Goal: Transaction & Acquisition: Purchase product/service

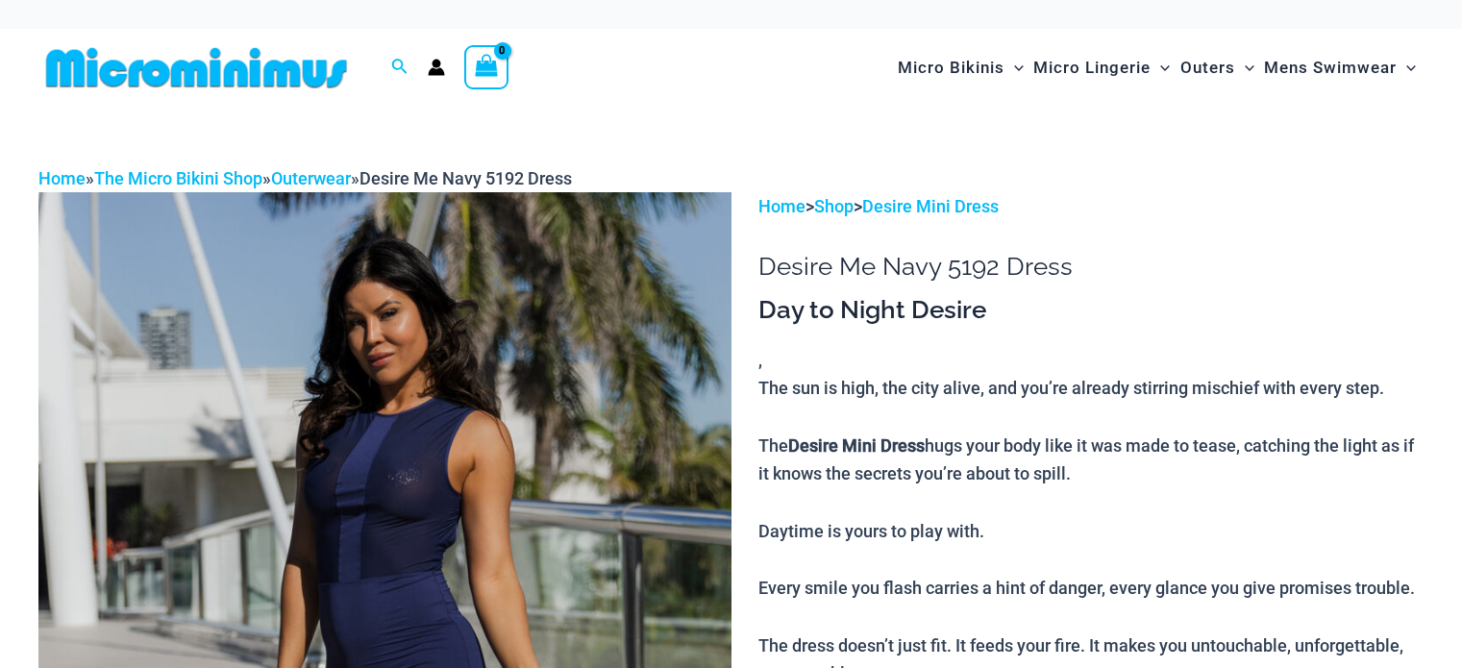
scroll to position [1329, 0]
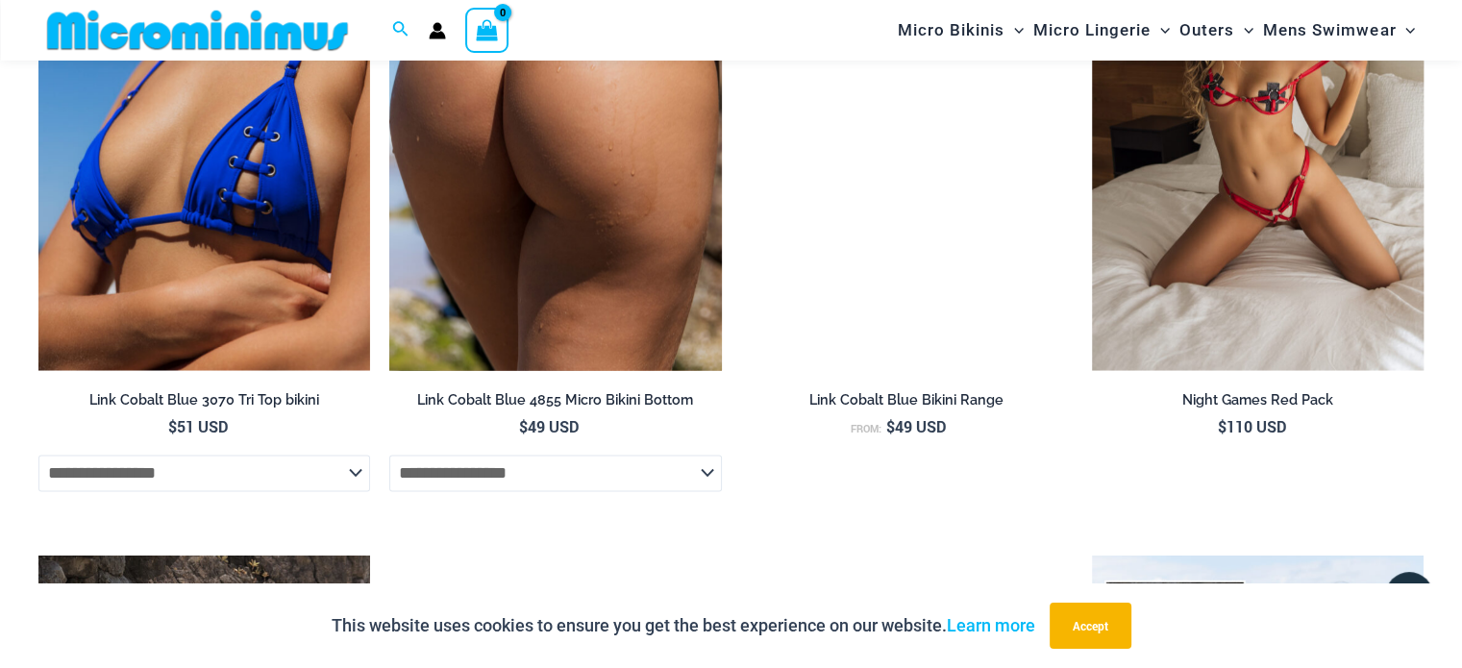
scroll to position [3156, 0]
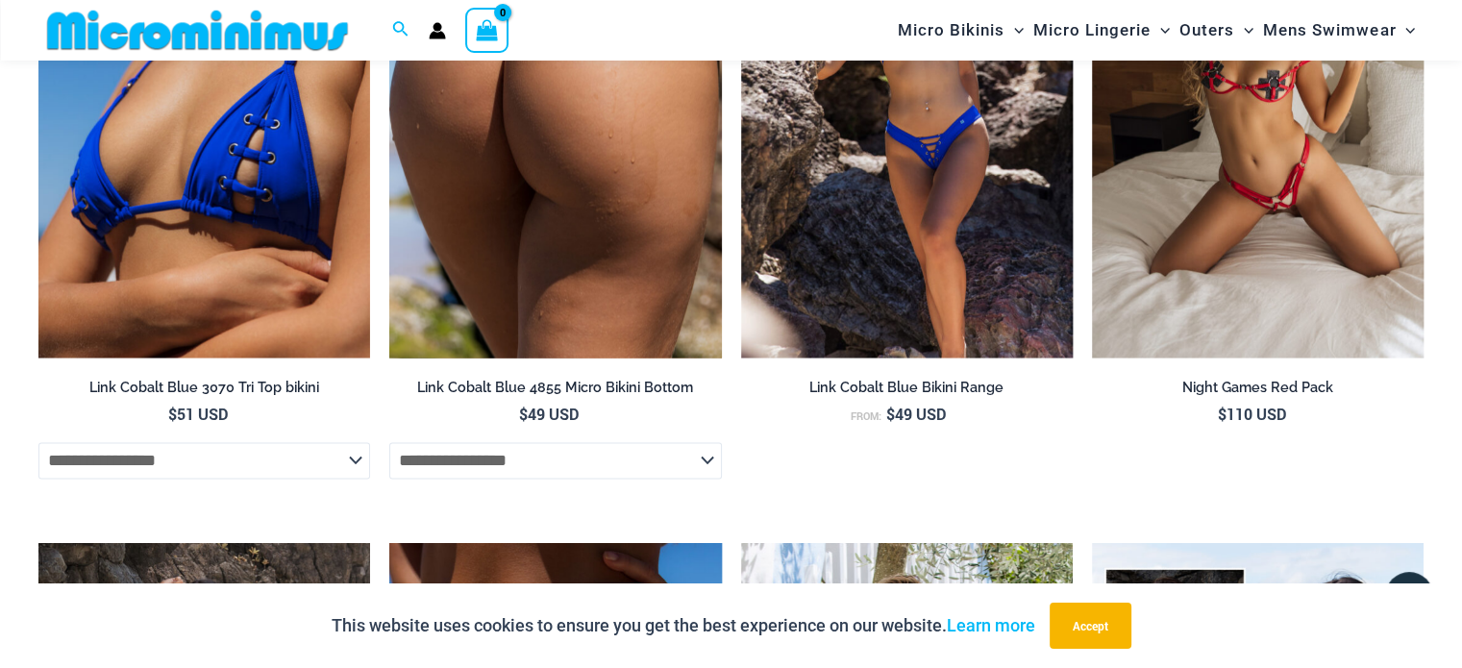
click at [557, 187] on img at bounding box center [555, 110] width 332 height 498
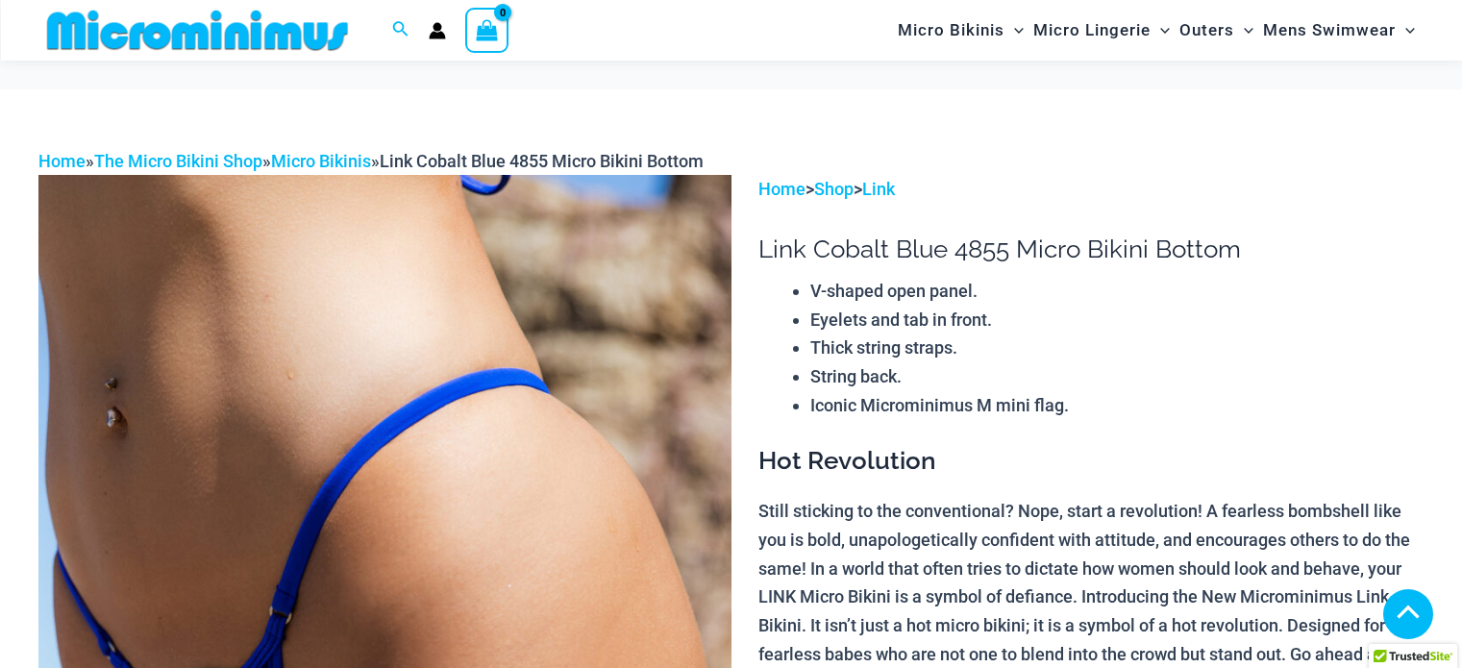
scroll to position [1223, 0]
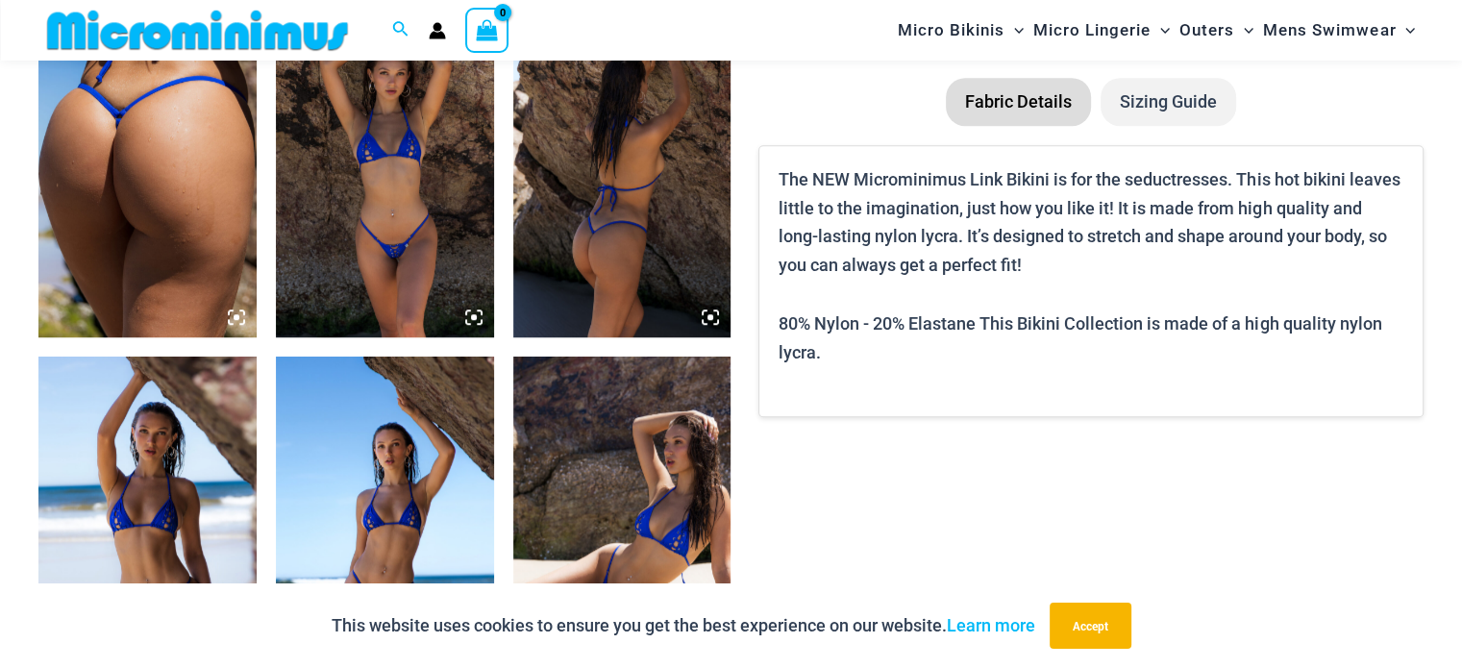
click at [385, 174] on img at bounding box center [385, 174] width 218 height 327
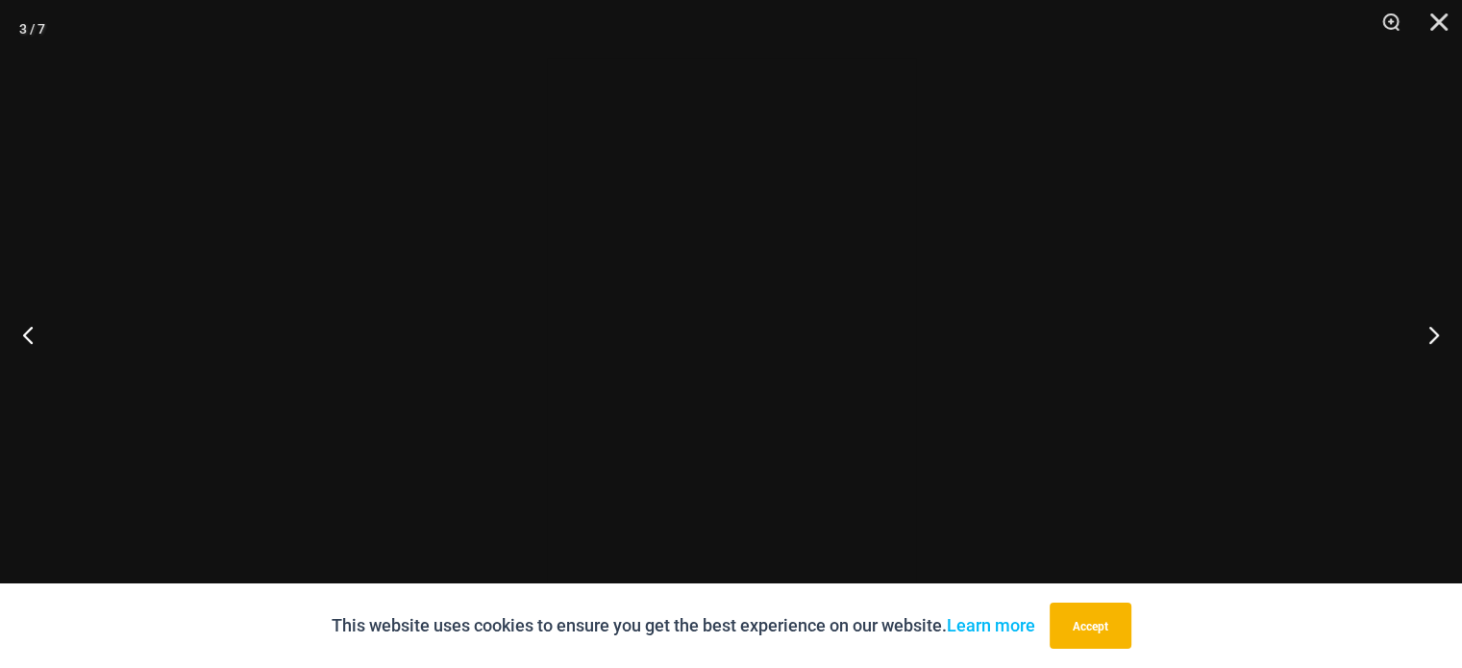
click at [385, 174] on div at bounding box center [731, 334] width 1462 height 668
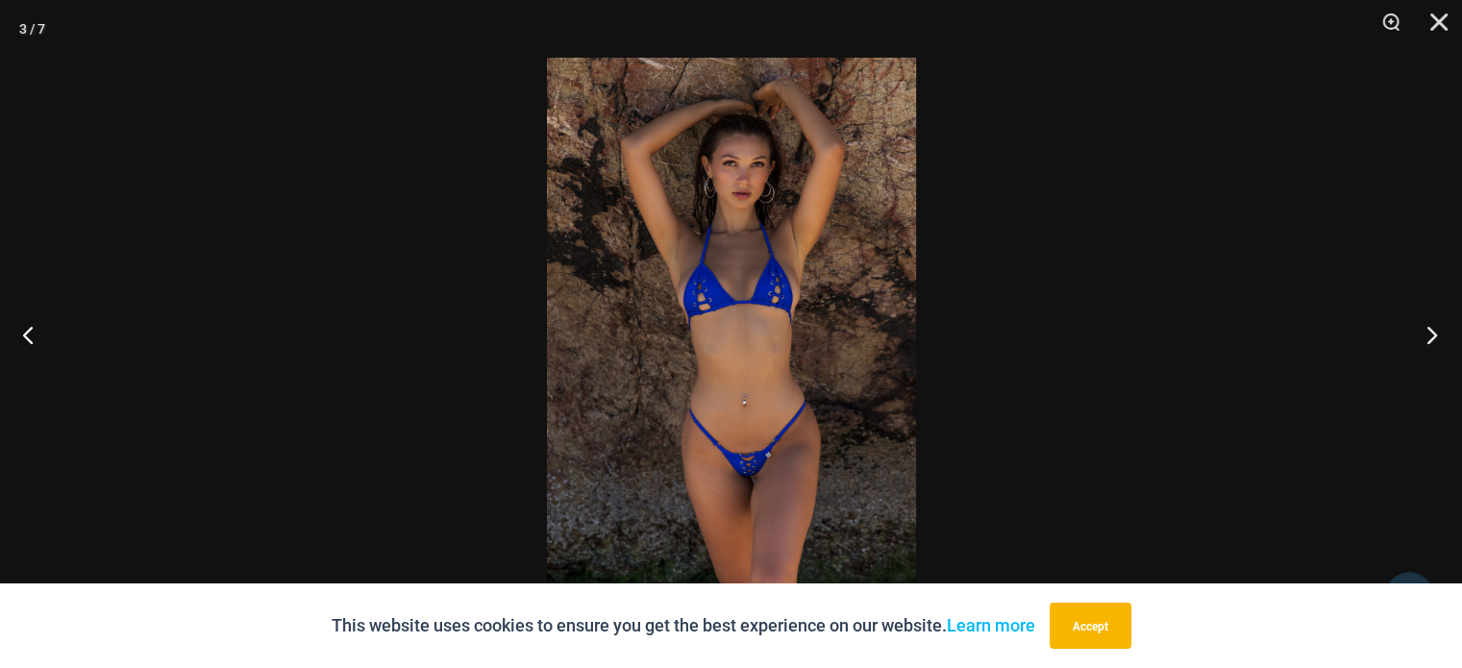
click at [1427, 339] on button "Next" at bounding box center [1426, 334] width 72 height 96
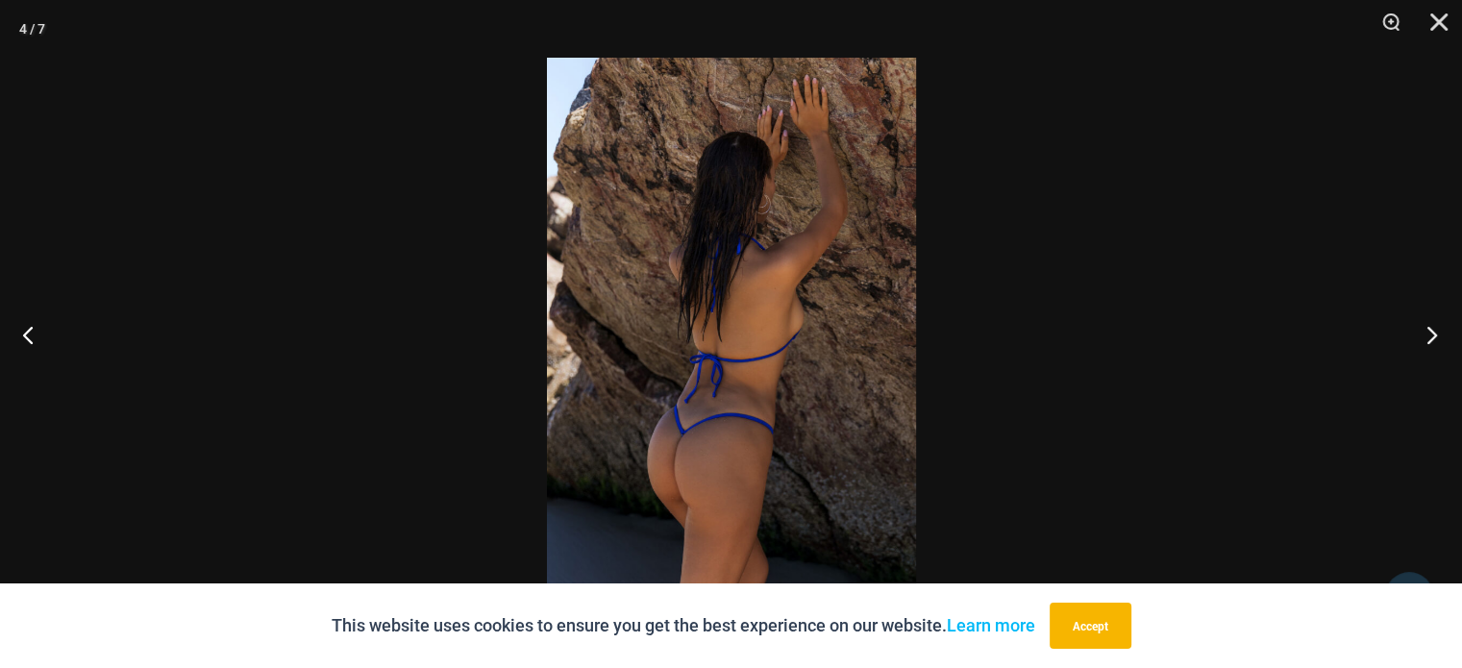
click at [1427, 339] on button "Next" at bounding box center [1426, 334] width 72 height 96
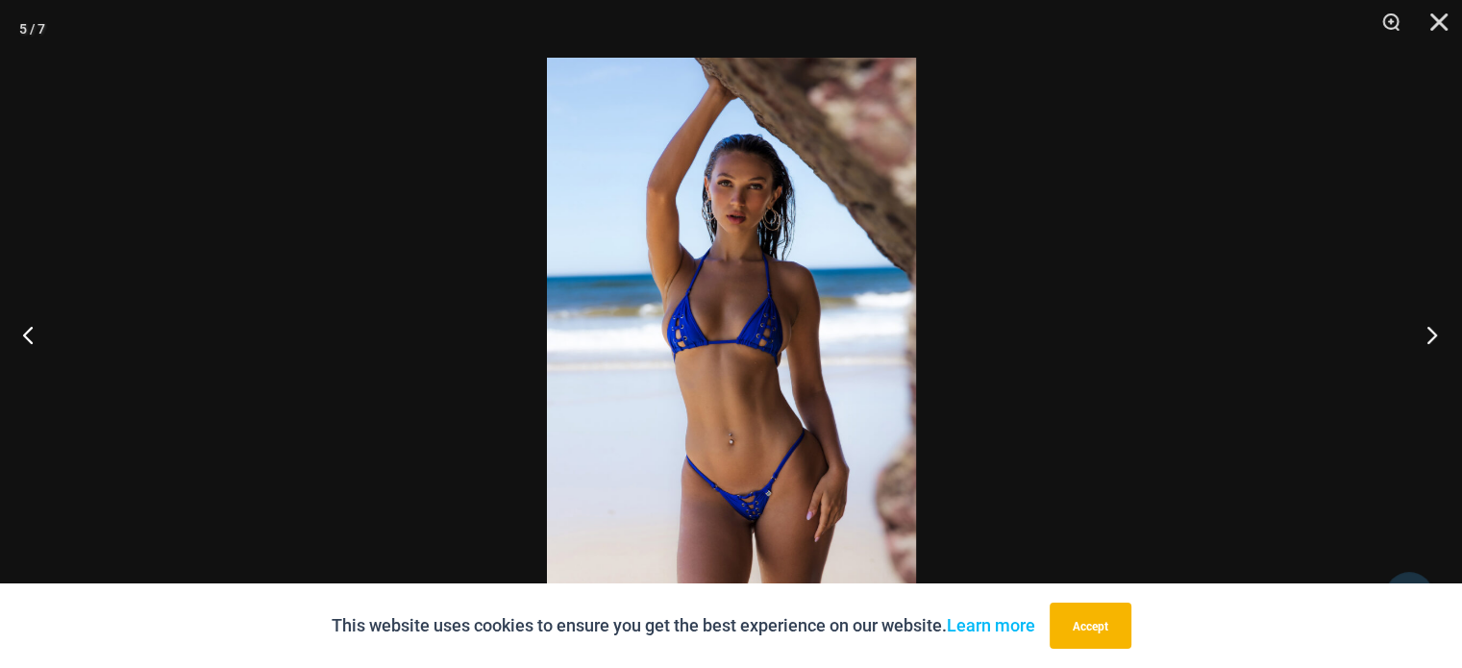
click at [1427, 339] on button "Next" at bounding box center [1426, 334] width 72 height 96
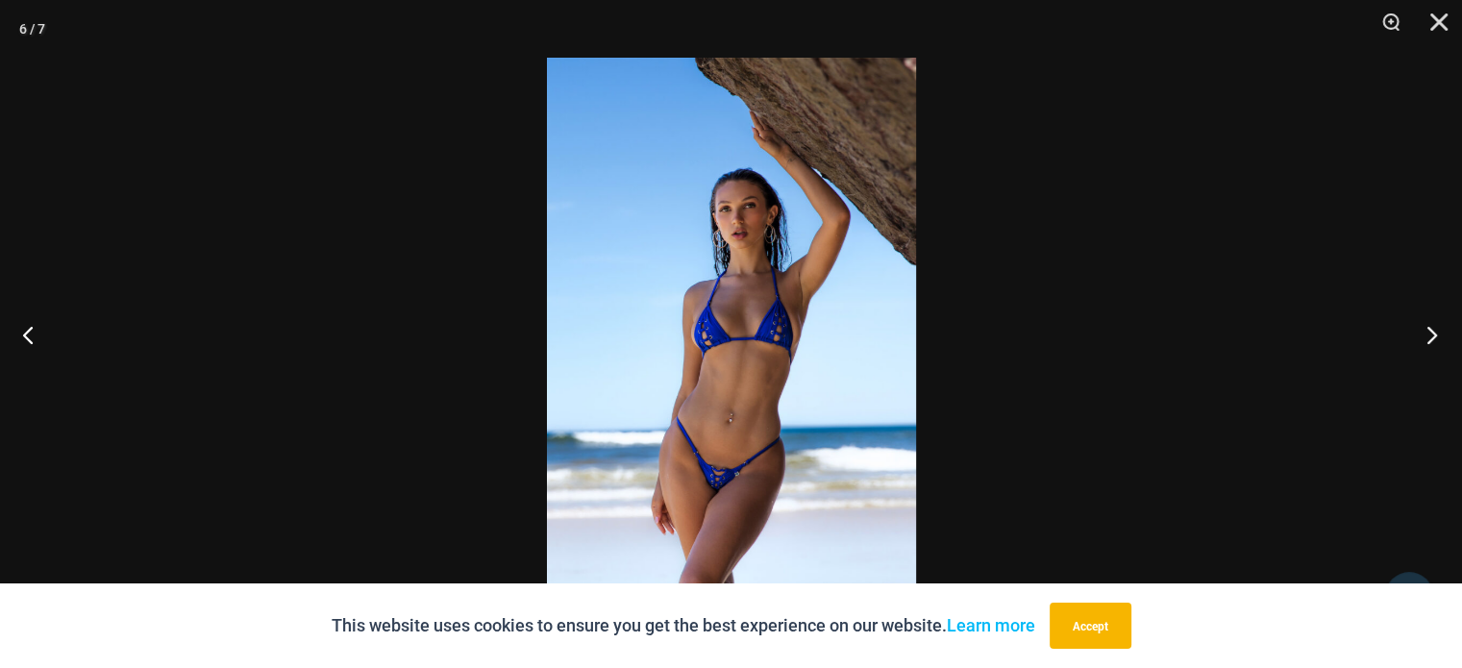
click at [1427, 339] on button "Next" at bounding box center [1426, 334] width 72 height 96
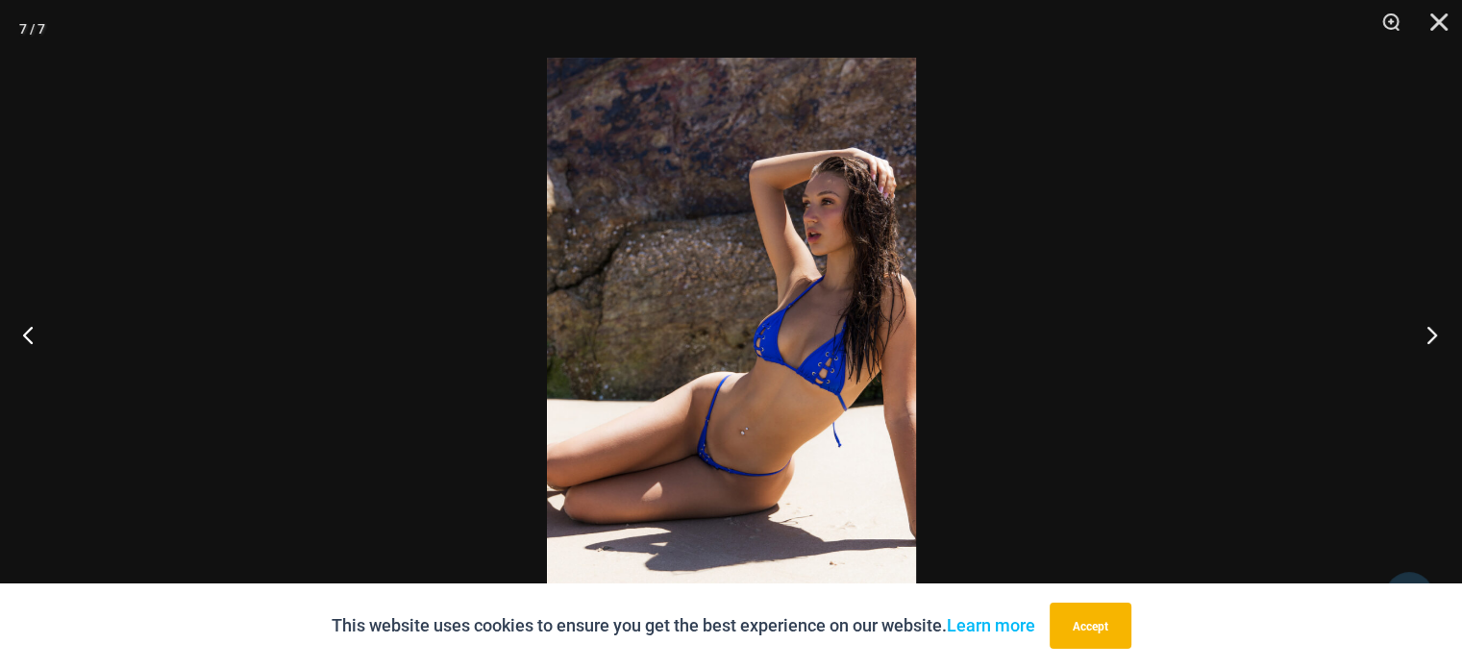
click at [1427, 339] on button "Next" at bounding box center [1426, 334] width 72 height 96
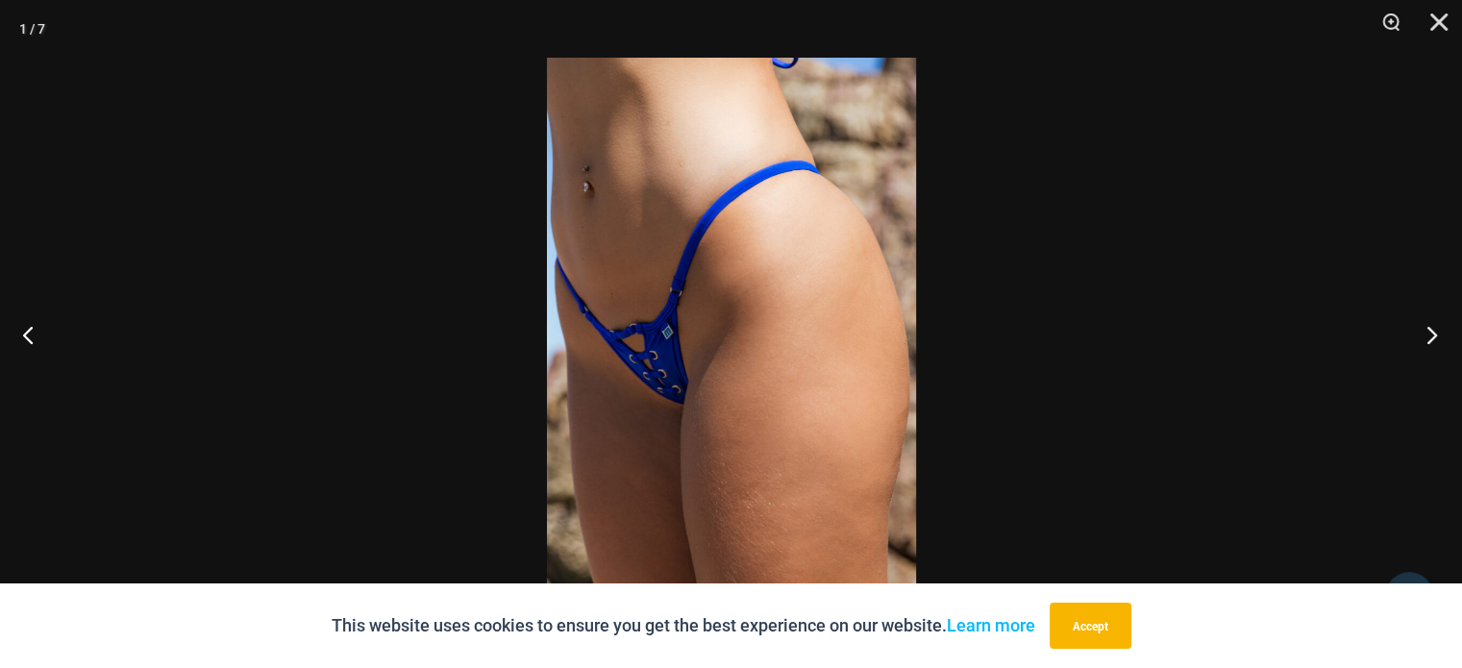
click at [1427, 339] on button "Next" at bounding box center [1426, 334] width 72 height 96
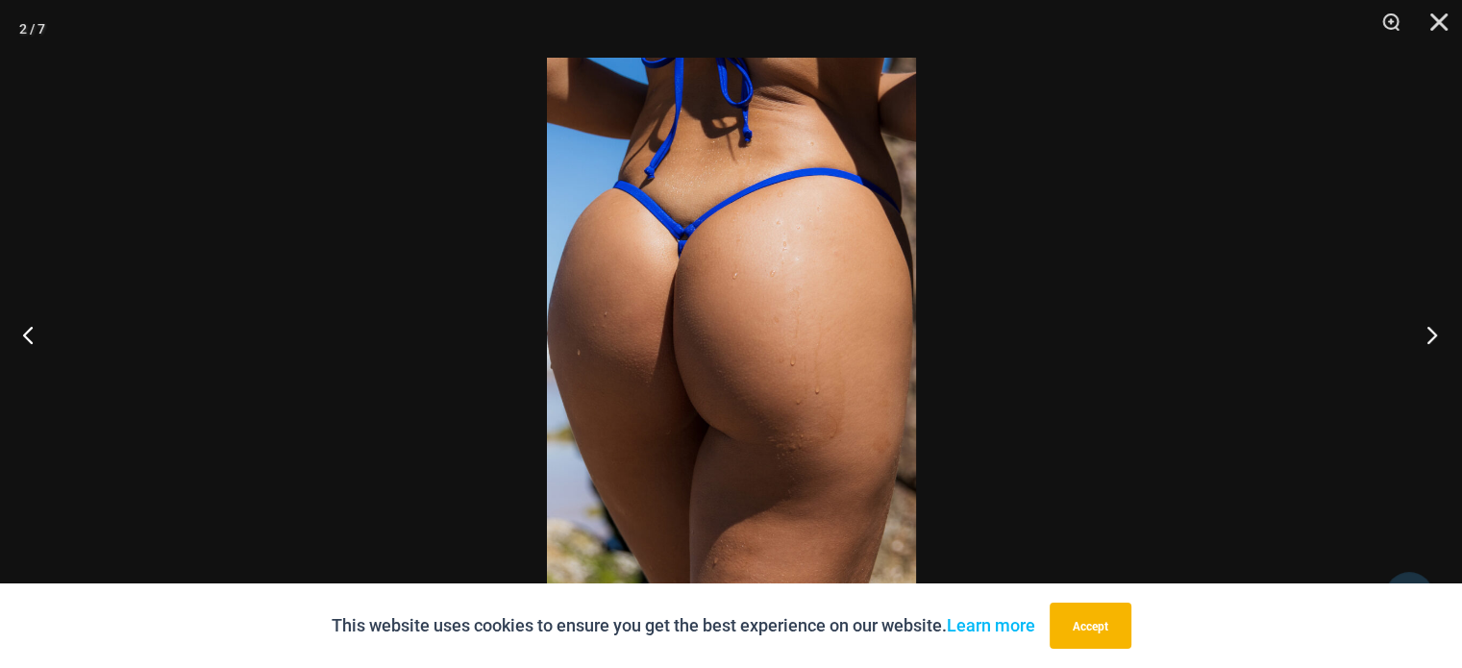
click at [1427, 338] on button "Next" at bounding box center [1426, 334] width 72 height 96
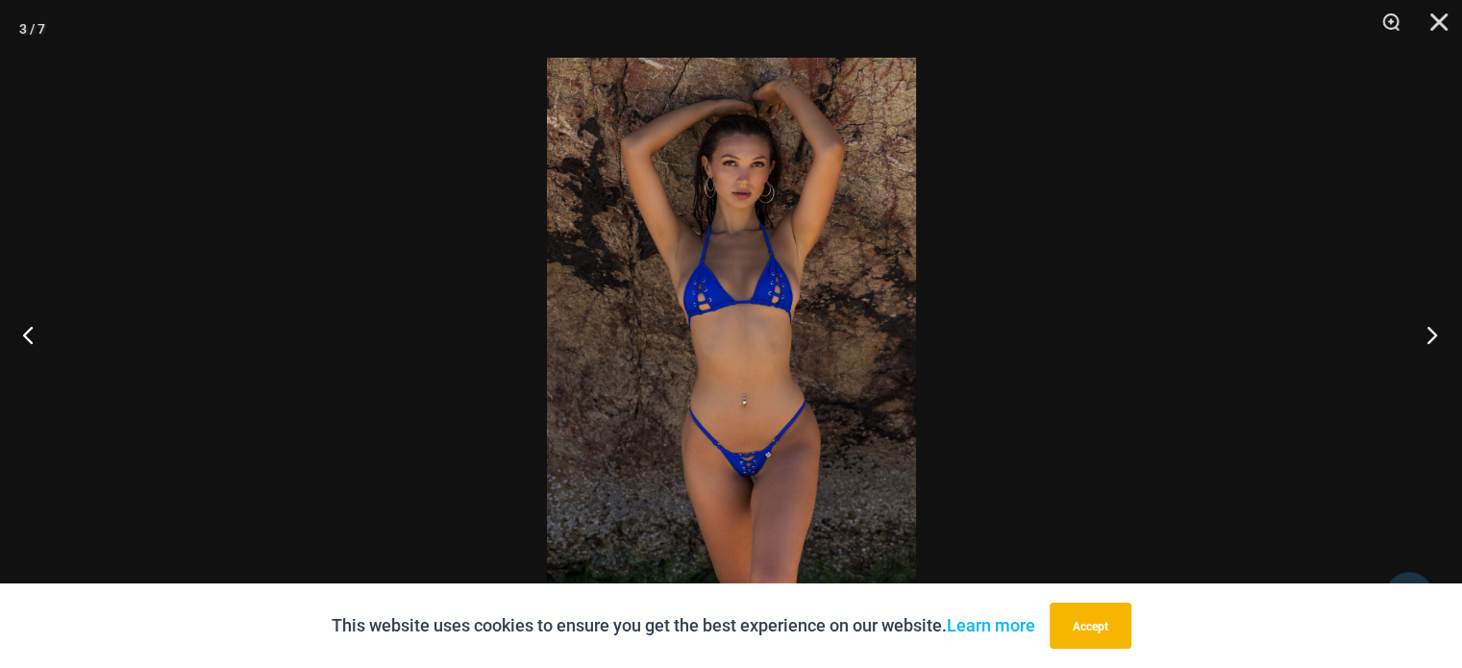
click at [1427, 338] on button "Next" at bounding box center [1426, 334] width 72 height 96
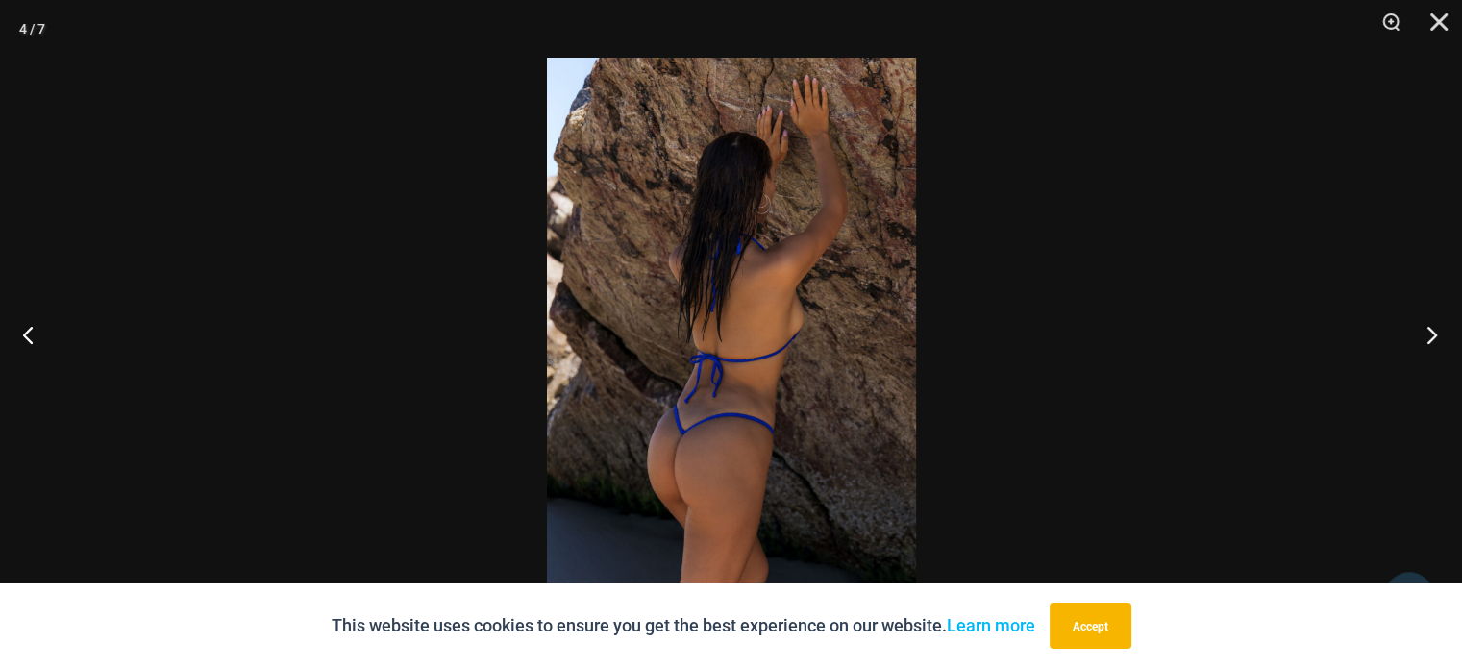
click at [1427, 338] on button "Next" at bounding box center [1426, 334] width 72 height 96
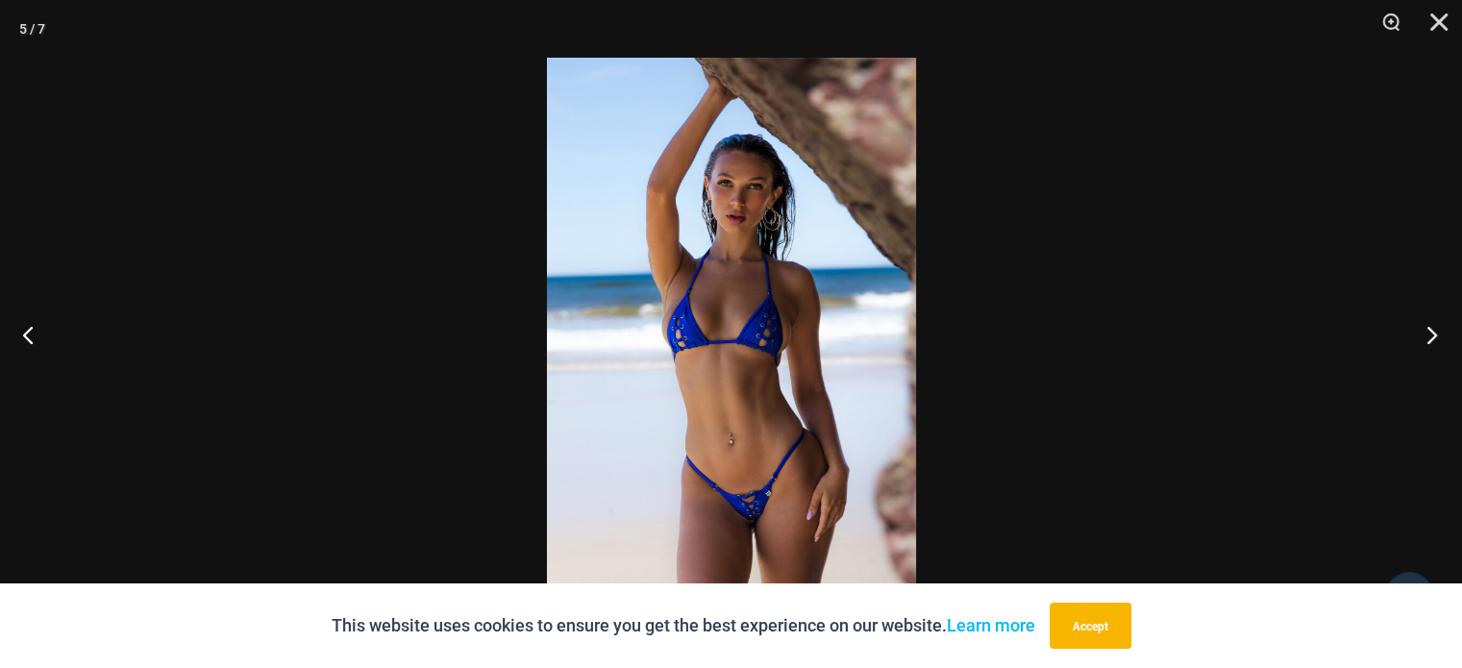
click at [1427, 337] on button "Next" at bounding box center [1426, 334] width 72 height 96
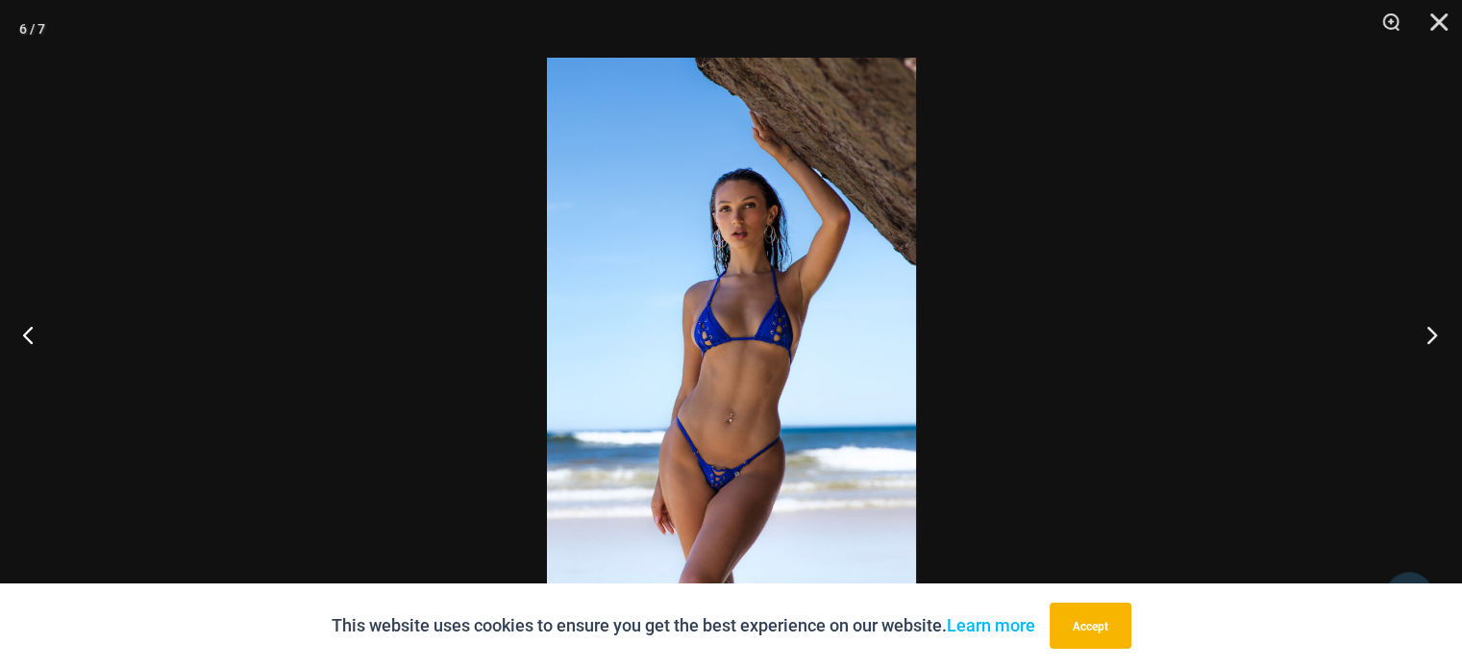
click at [1427, 335] on button "Next" at bounding box center [1426, 334] width 72 height 96
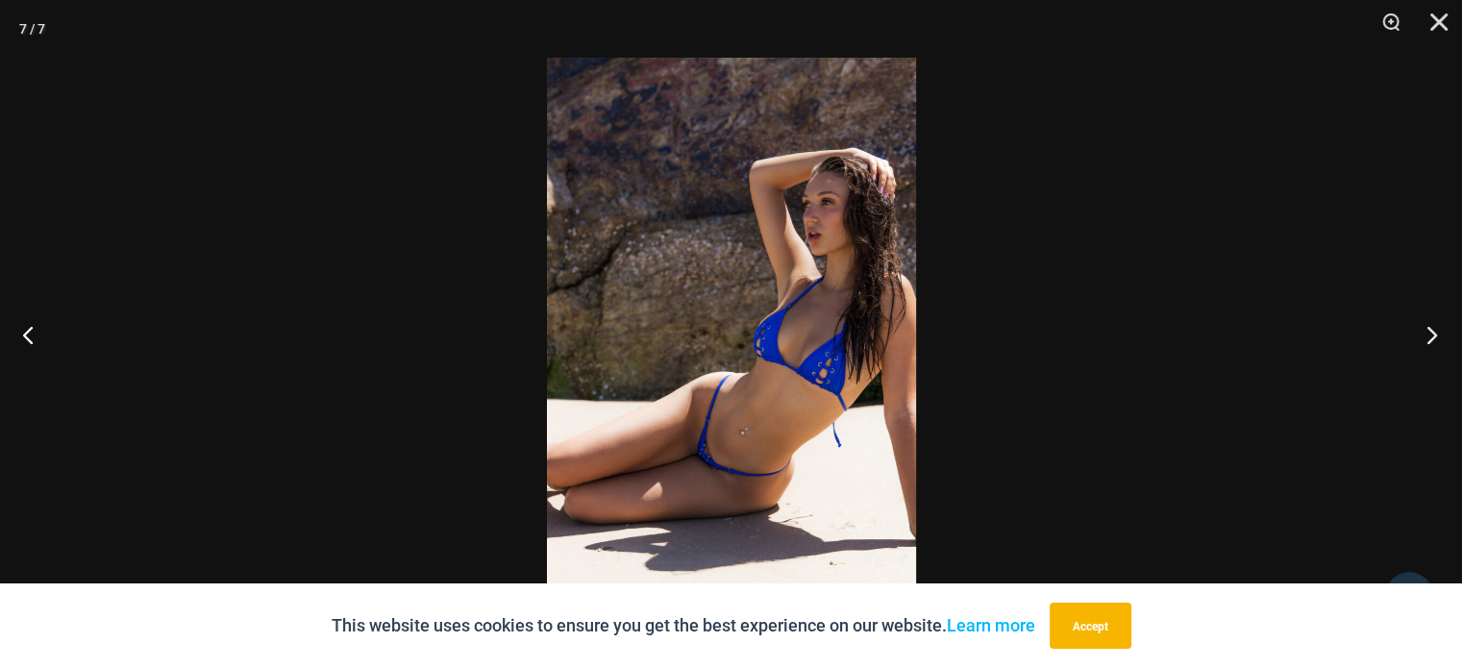
click at [1427, 334] on button "Next" at bounding box center [1426, 334] width 72 height 96
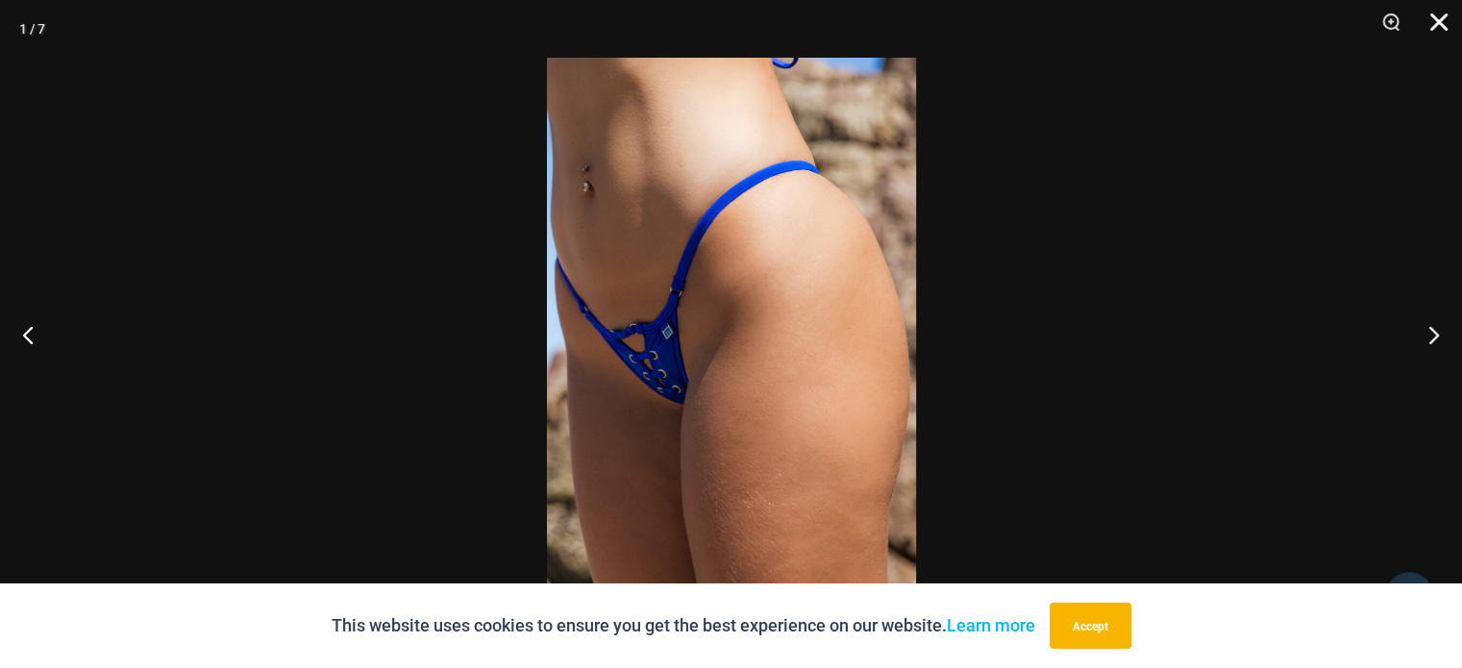
click at [1445, 22] on button "Close" at bounding box center [1432, 29] width 48 height 58
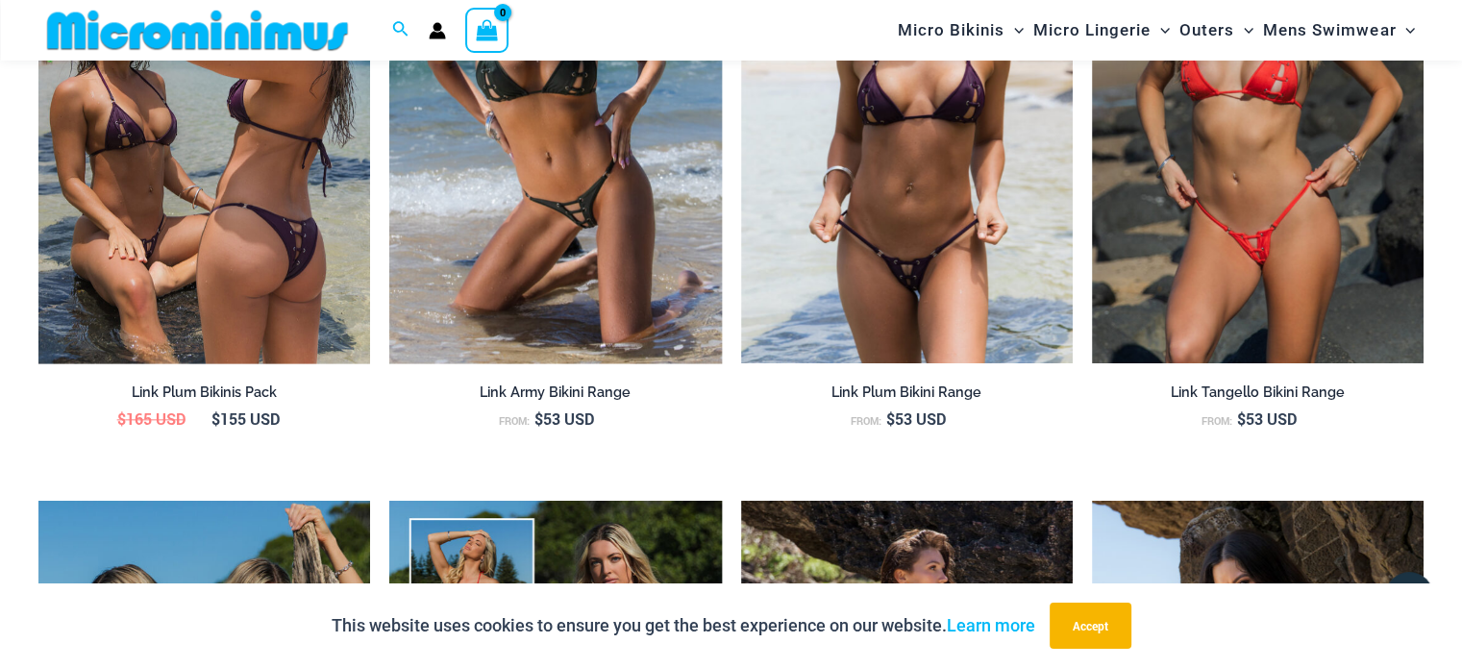
scroll to position [1992, 0]
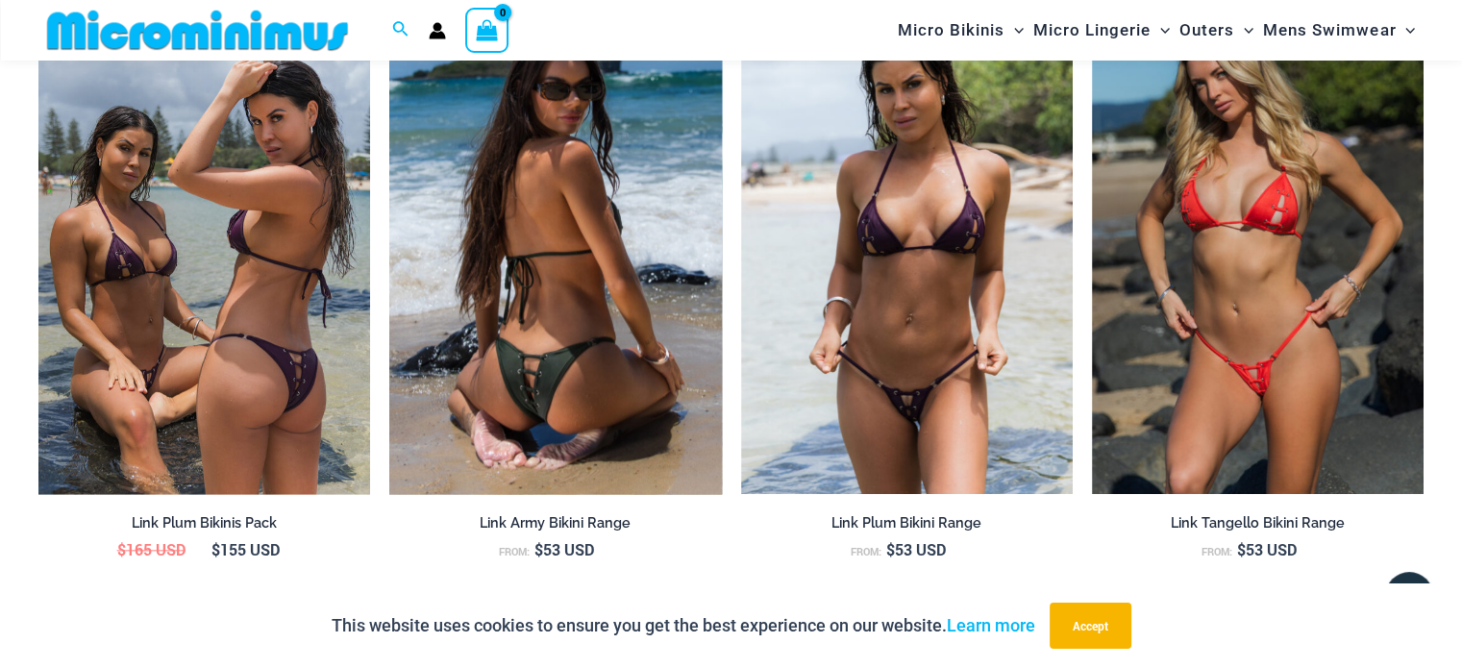
click at [599, 300] on img at bounding box center [555, 245] width 332 height 498
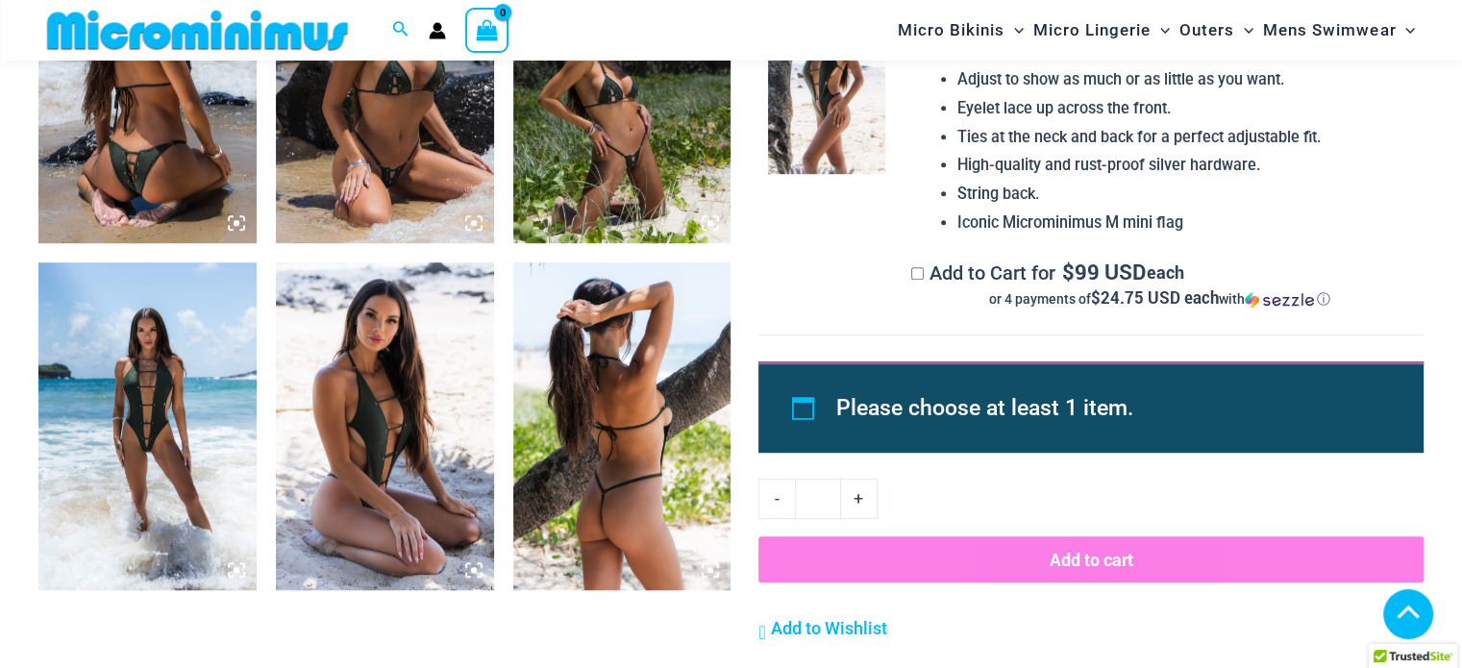
click at [619, 410] on img at bounding box center [622, 425] width 218 height 327
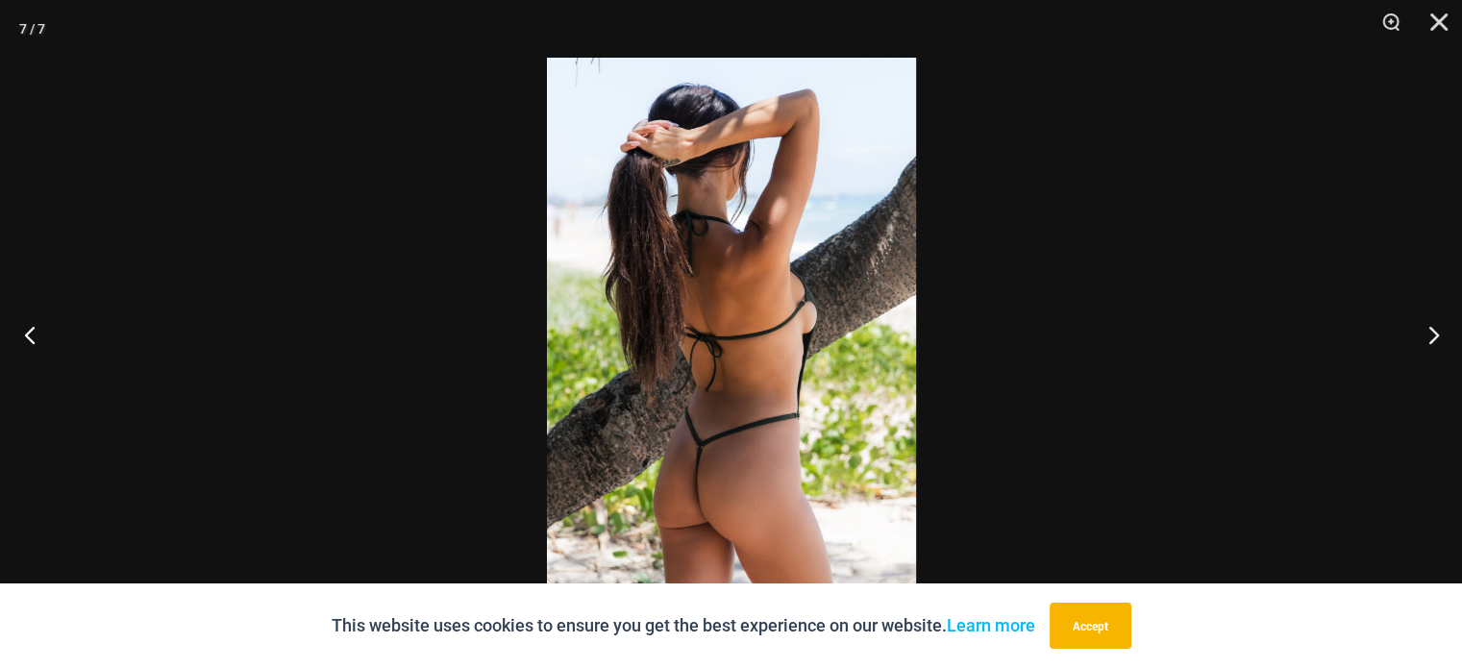
click at [19, 334] on button "Previous" at bounding box center [36, 334] width 72 height 96
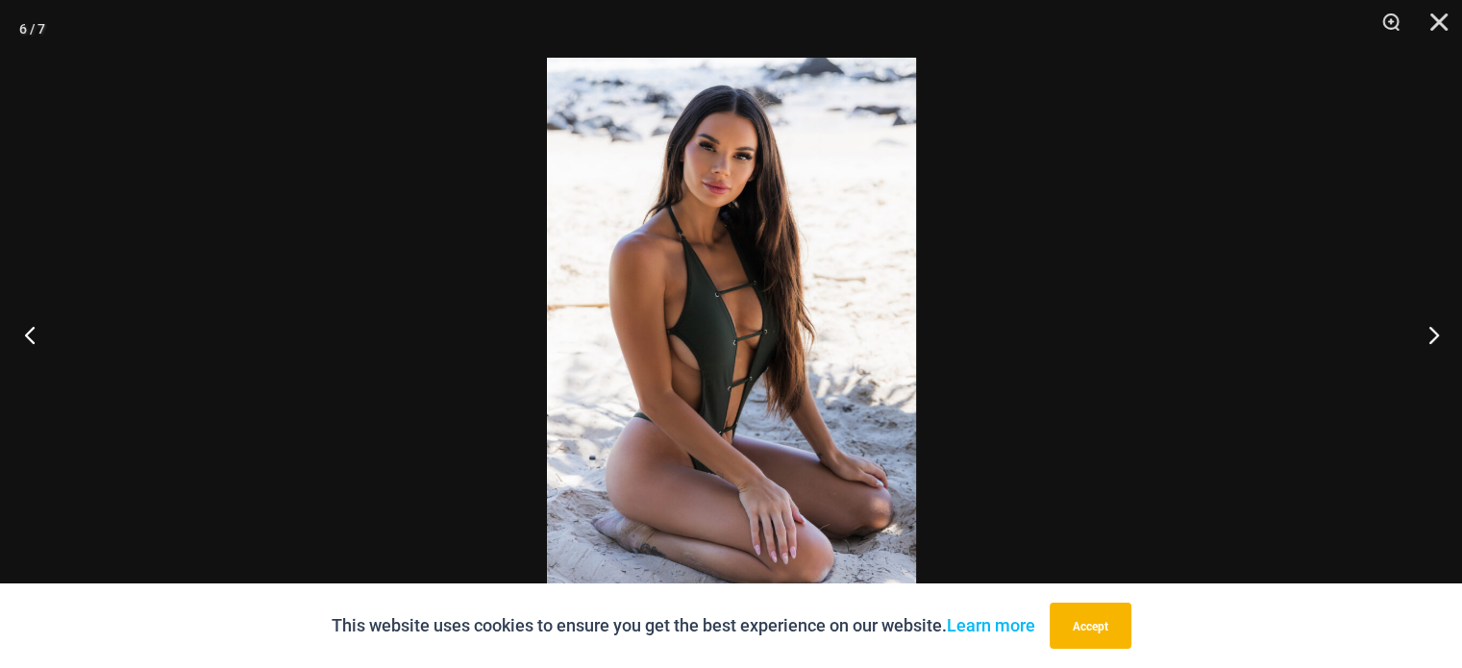
click at [19, 334] on button "Previous" at bounding box center [36, 334] width 72 height 96
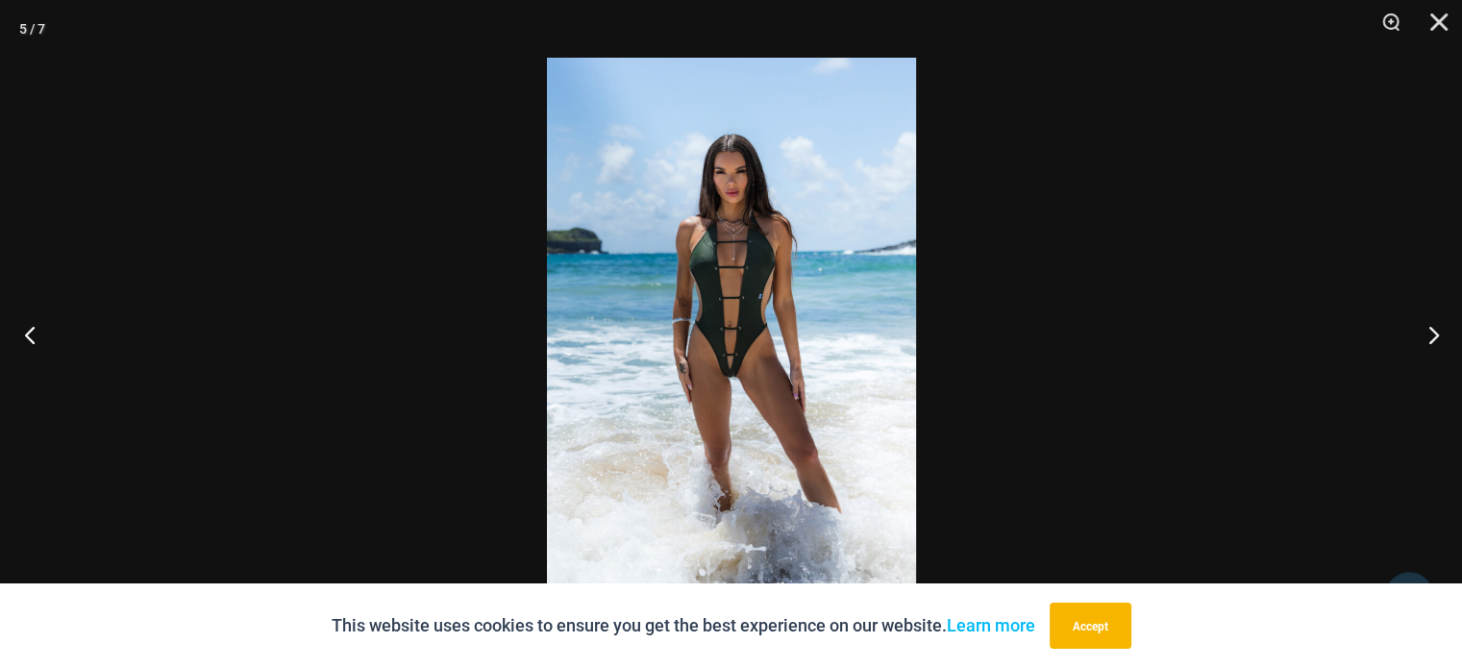
click at [19, 334] on button "Previous" at bounding box center [36, 334] width 72 height 96
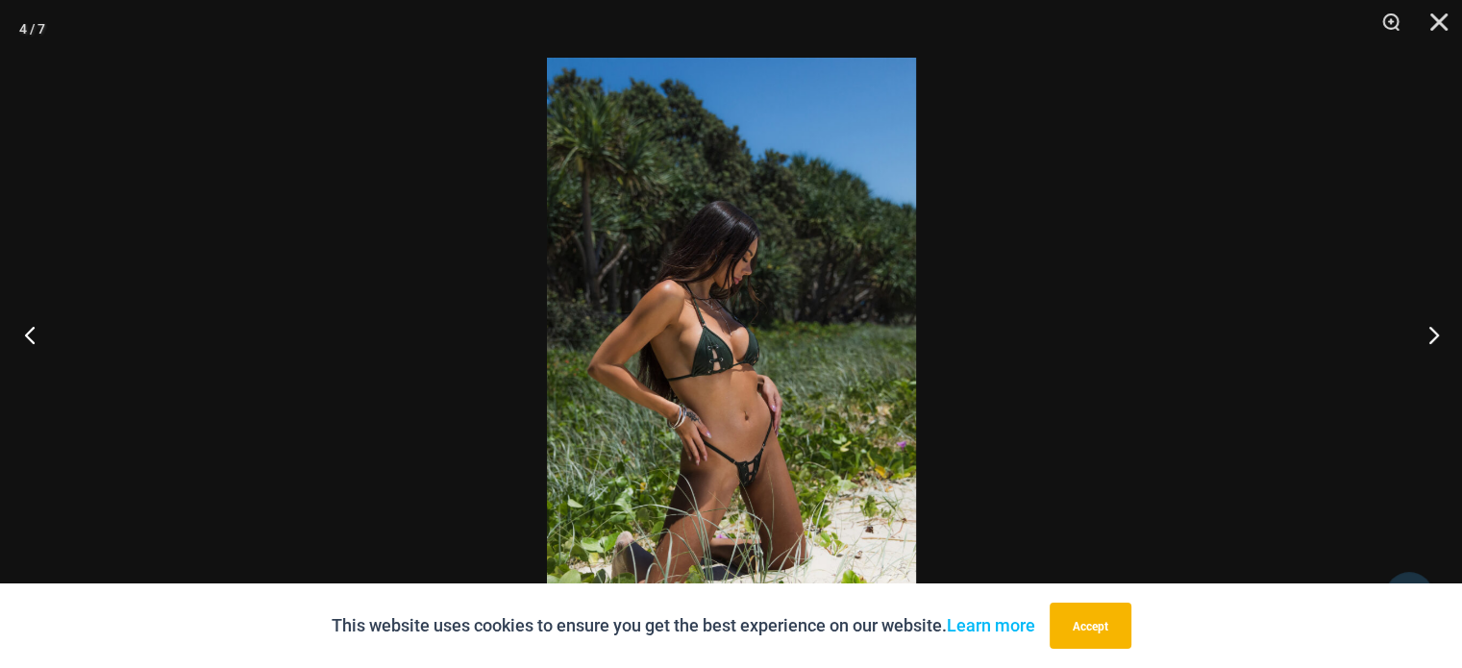
click at [19, 334] on button "Previous" at bounding box center [36, 334] width 72 height 96
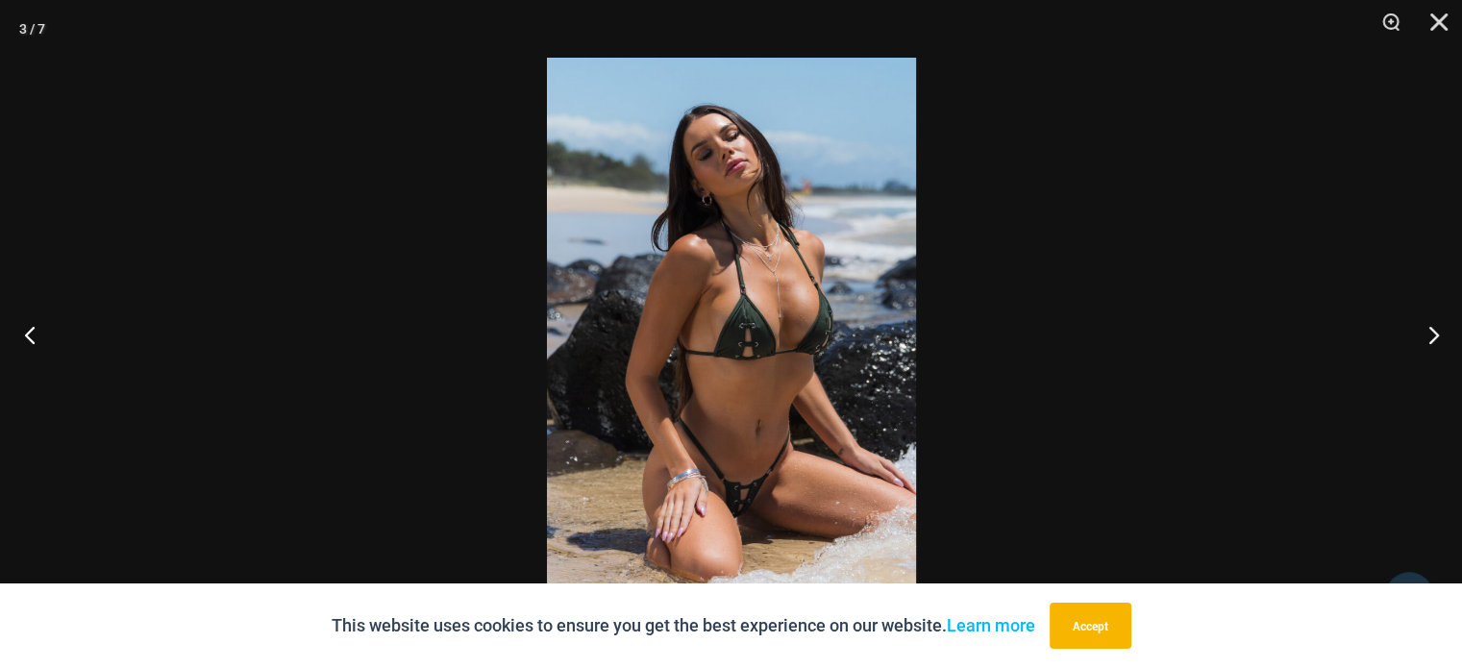
click at [19, 334] on button "Previous" at bounding box center [36, 334] width 72 height 96
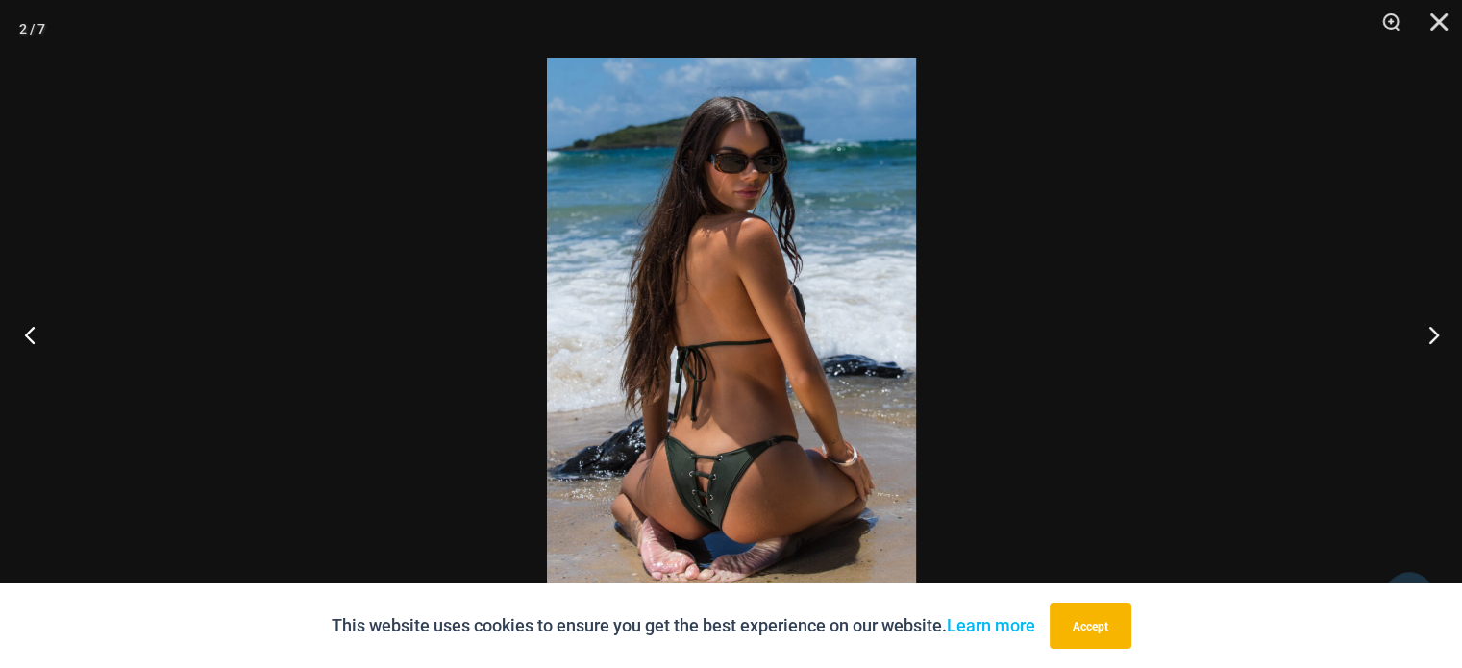
click at [19, 334] on button "Previous" at bounding box center [36, 334] width 72 height 96
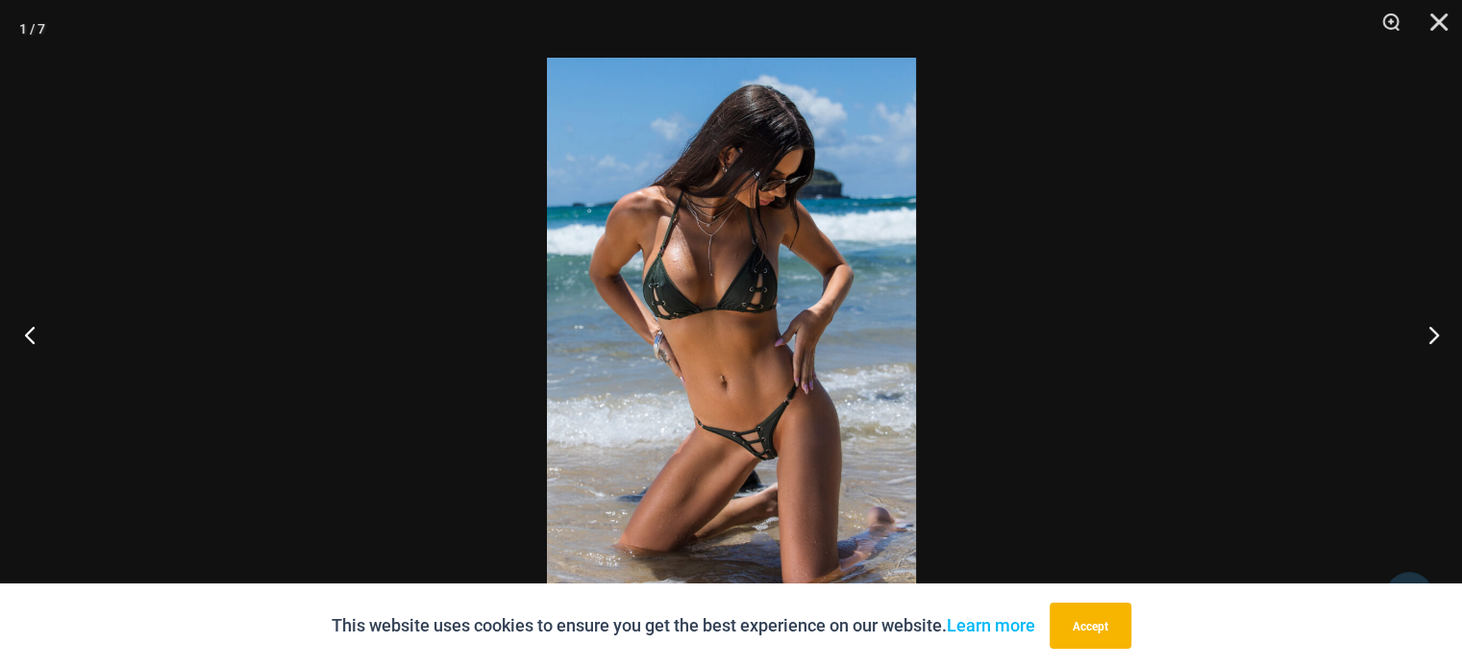
click at [19, 334] on button "Previous" at bounding box center [36, 334] width 72 height 96
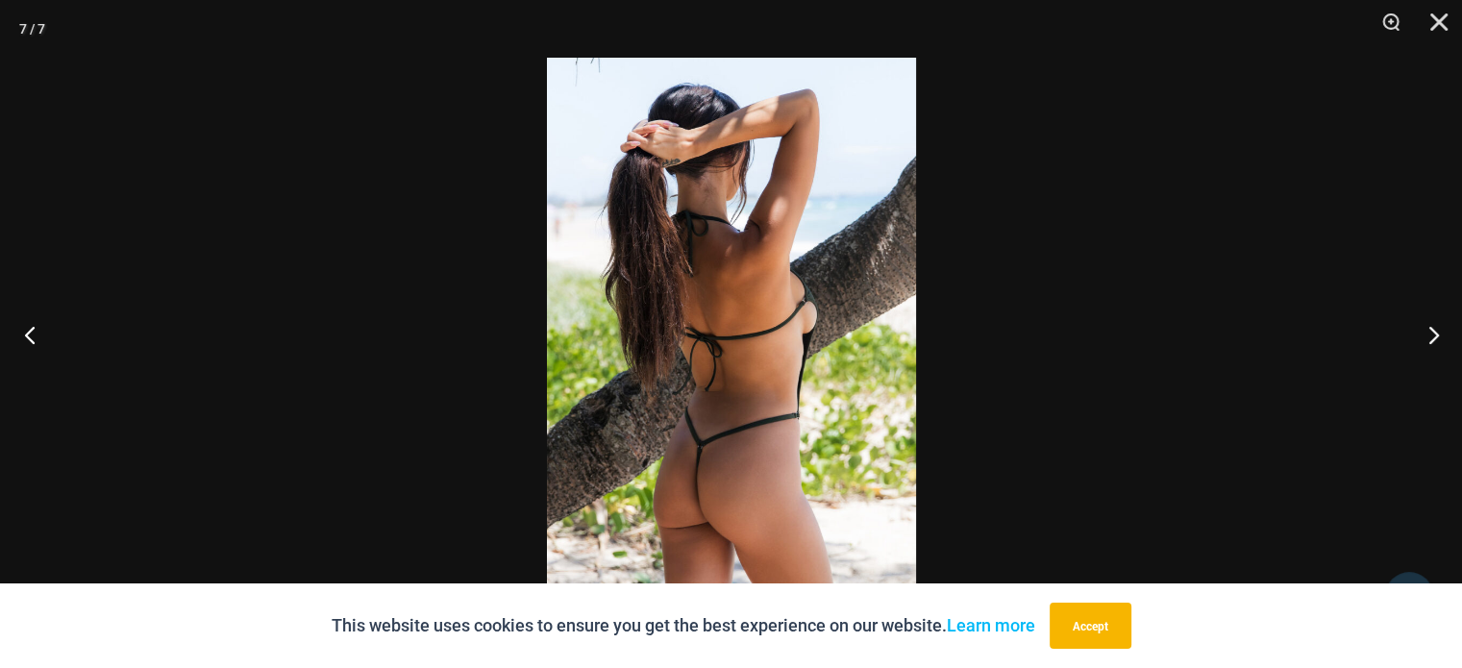
click at [19, 334] on button "Previous" at bounding box center [36, 334] width 72 height 96
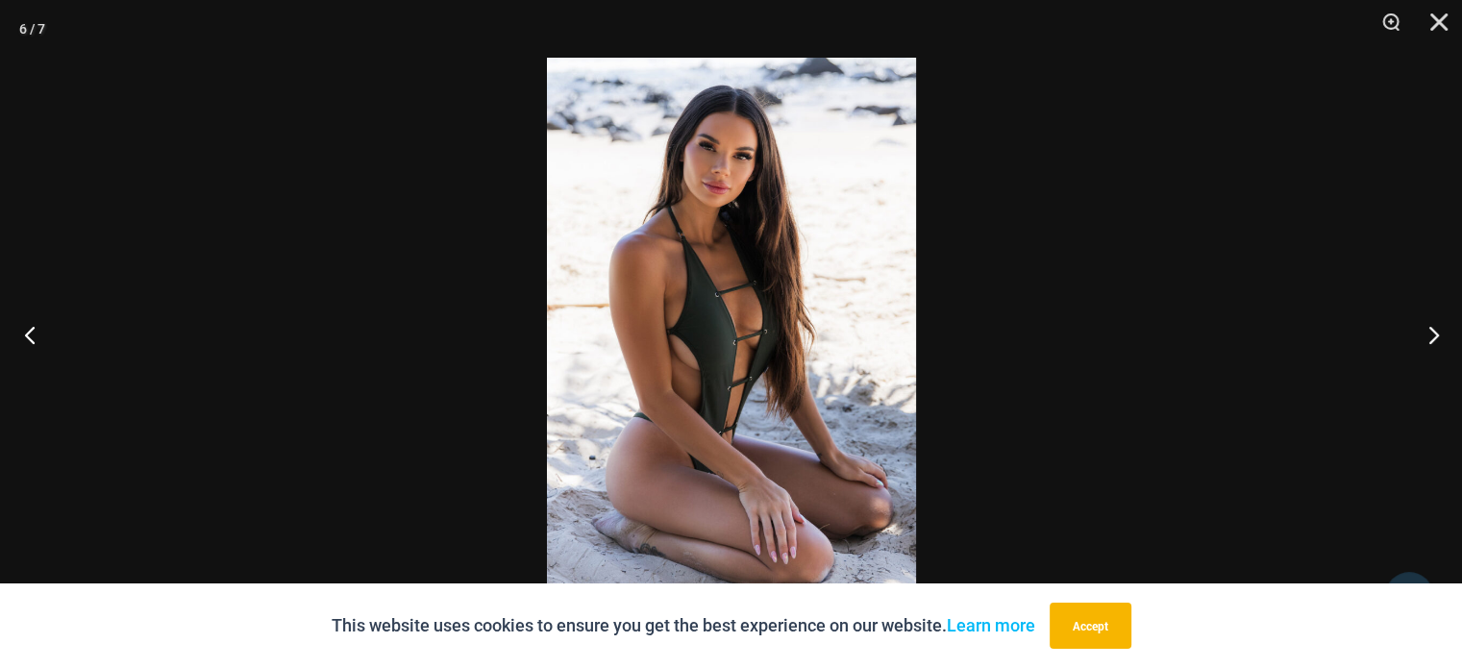
click at [19, 334] on button "Previous" at bounding box center [36, 334] width 72 height 96
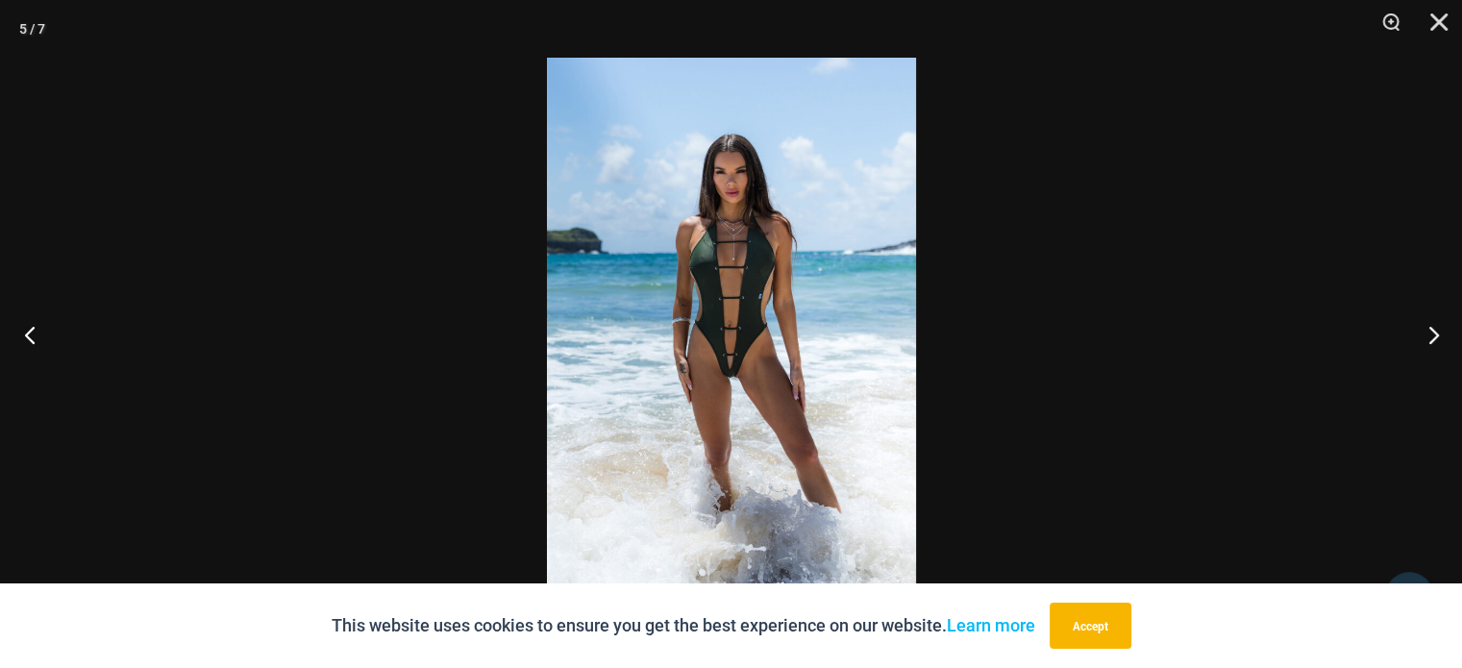
click at [19, 334] on button "Previous" at bounding box center [36, 334] width 72 height 96
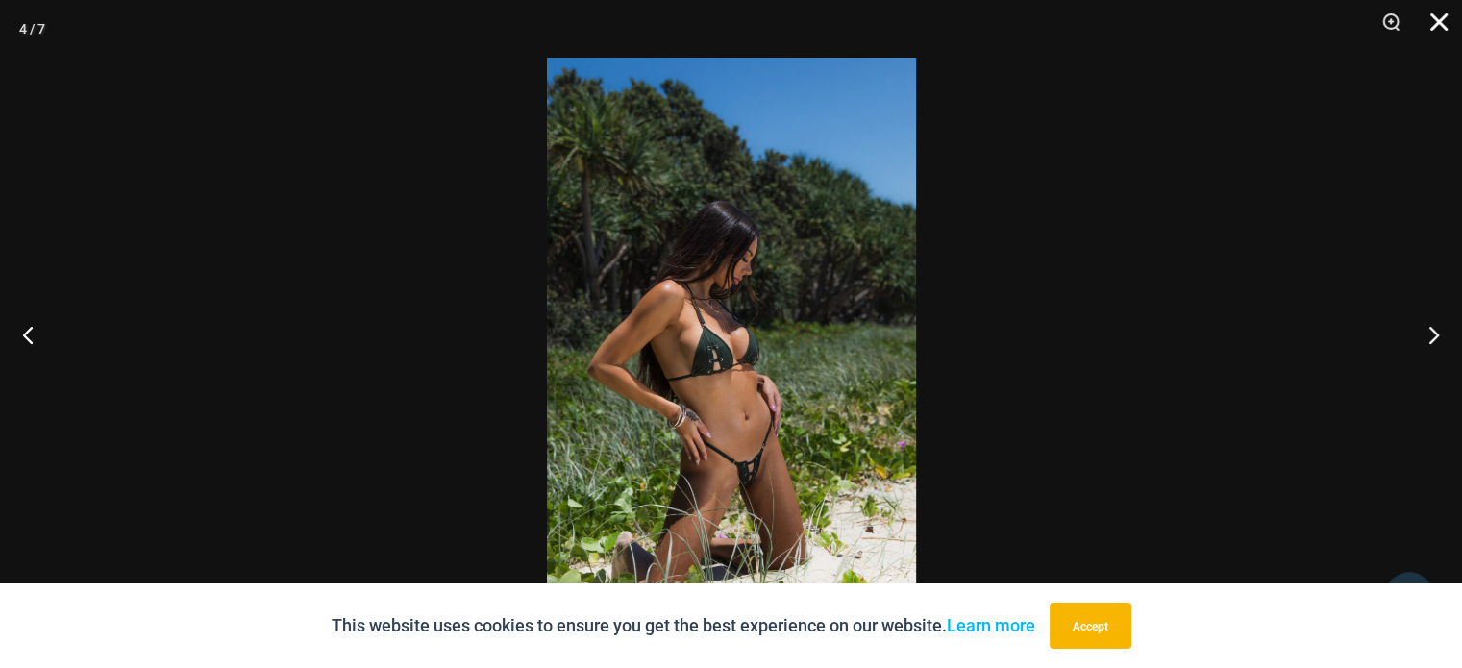
click at [1445, 18] on button "Close" at bounding box center [1432, 29] width 48 height 58
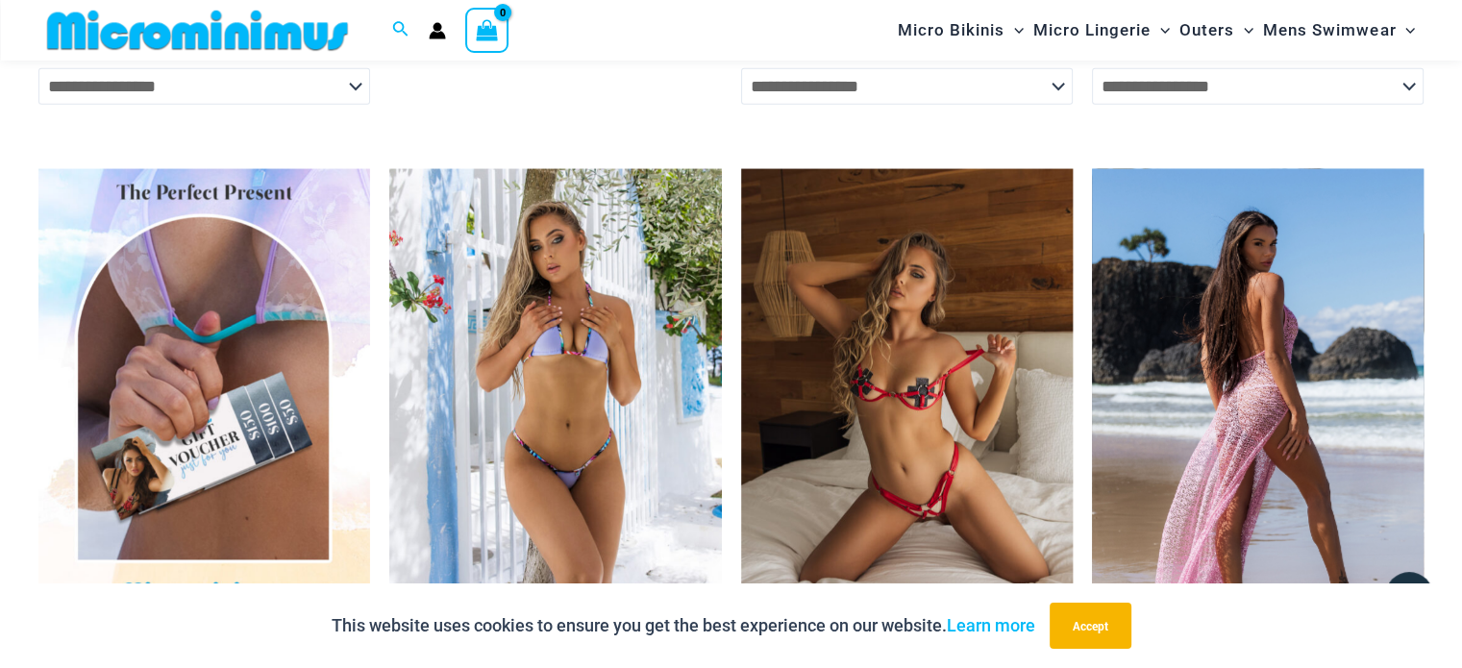
scroll to position [4892, 0]
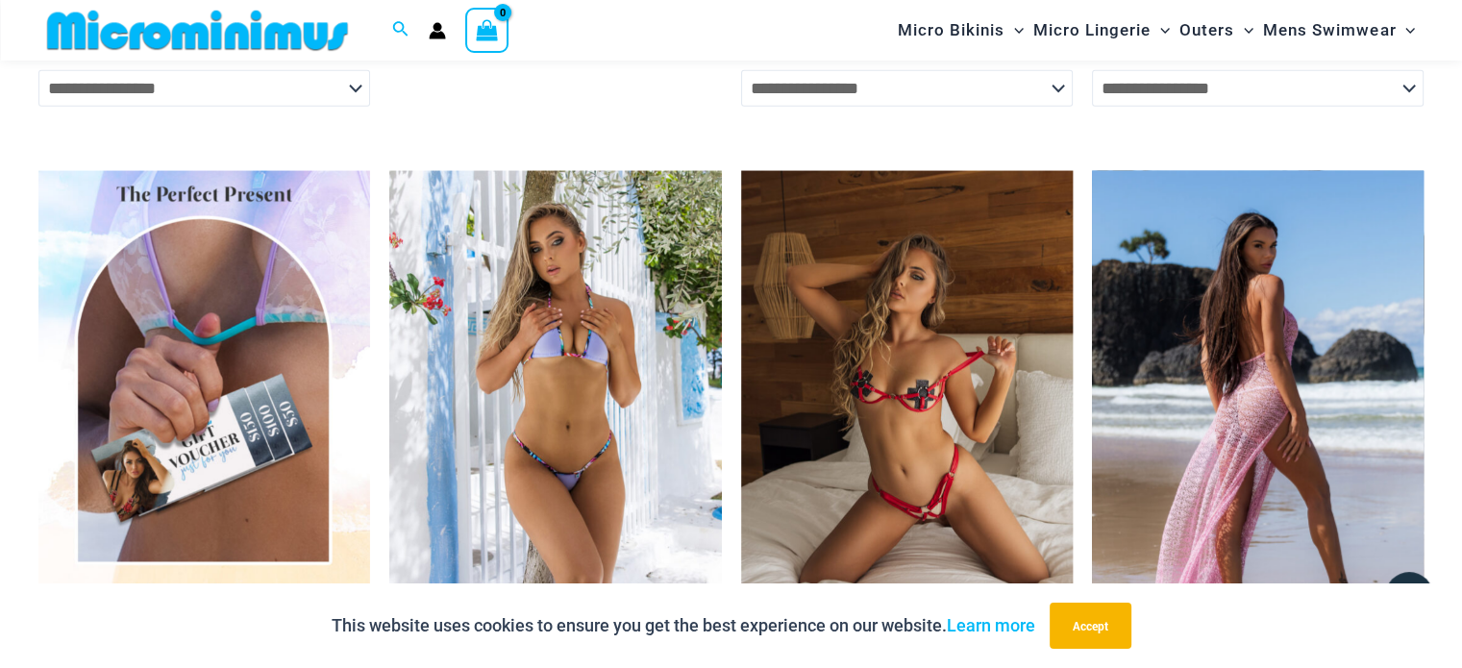
click at [1234, 340] on img at bounding box center [1258, 420] width 332 height 498
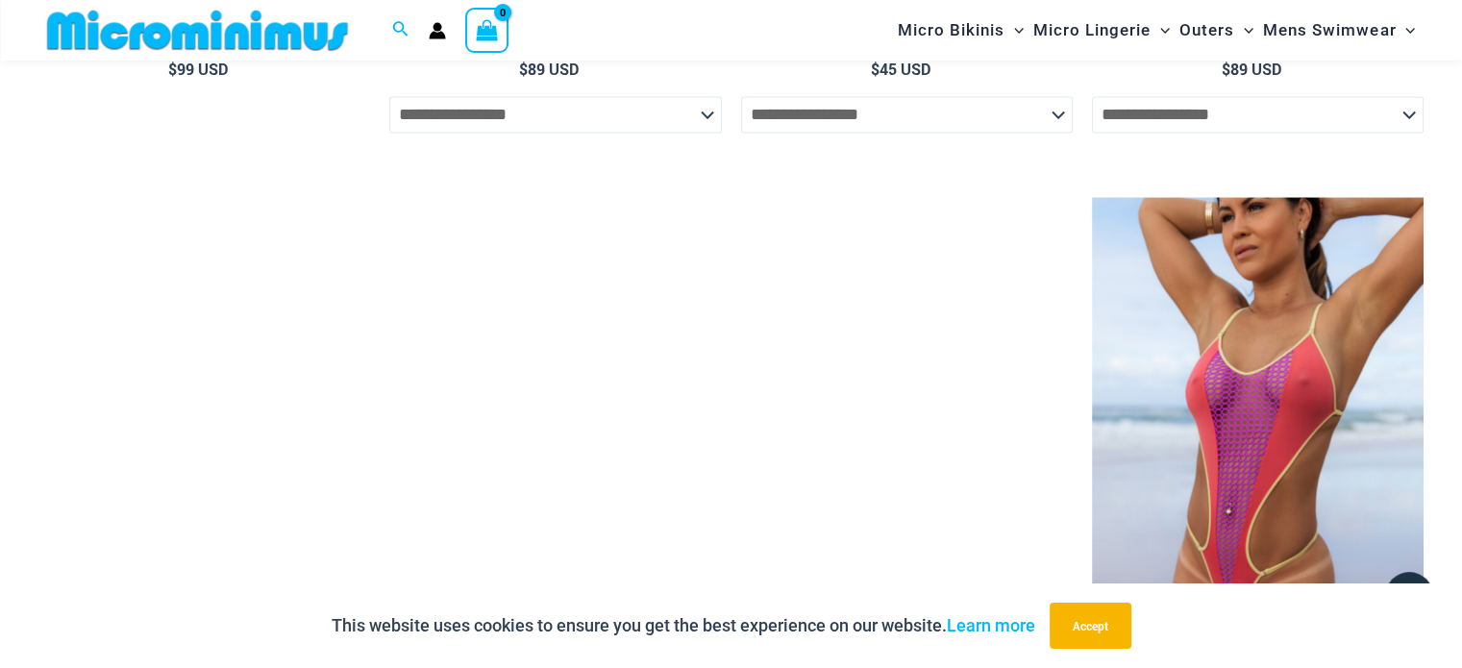
scroll to position [3443, 0]
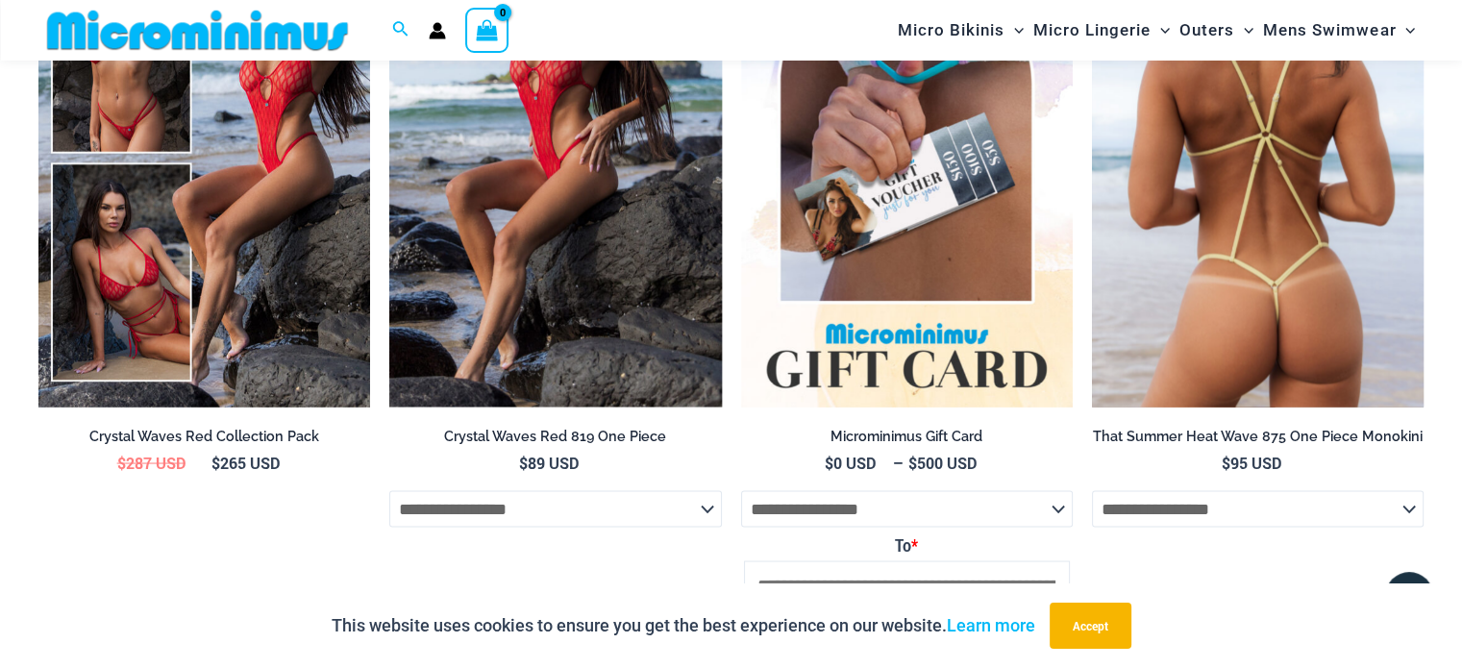
click at [1273, 307] on img at bounding box center [1258, 158] width 332 height 498
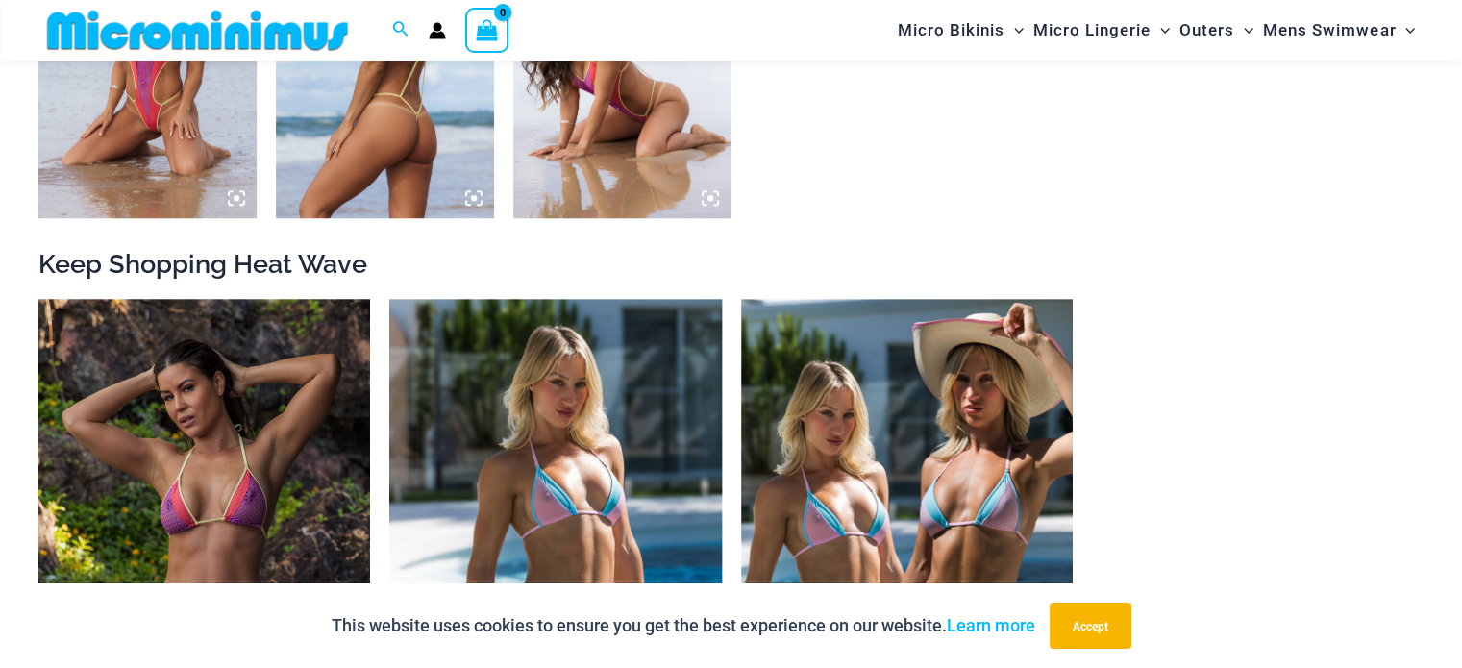
scroll to position [1905, 0]
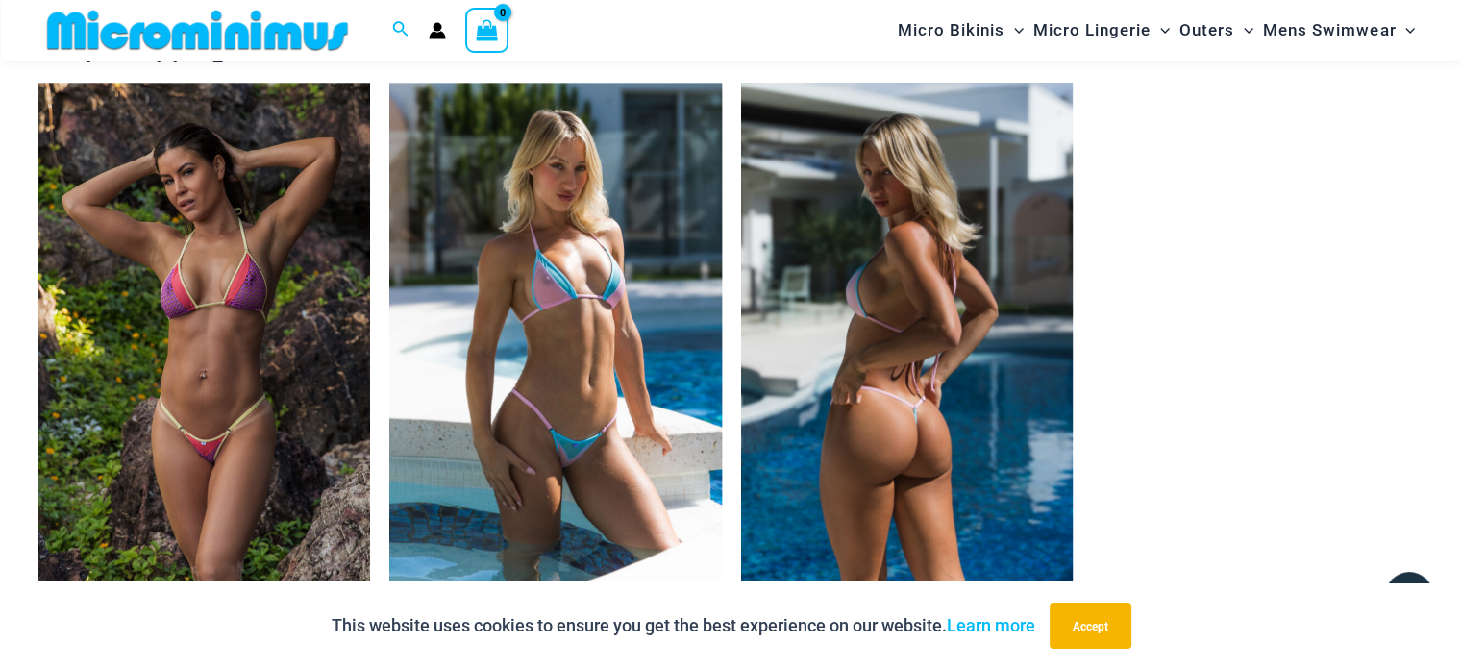
click at [954, 380] on img at bounding box center [907, 332] width 332 height 498
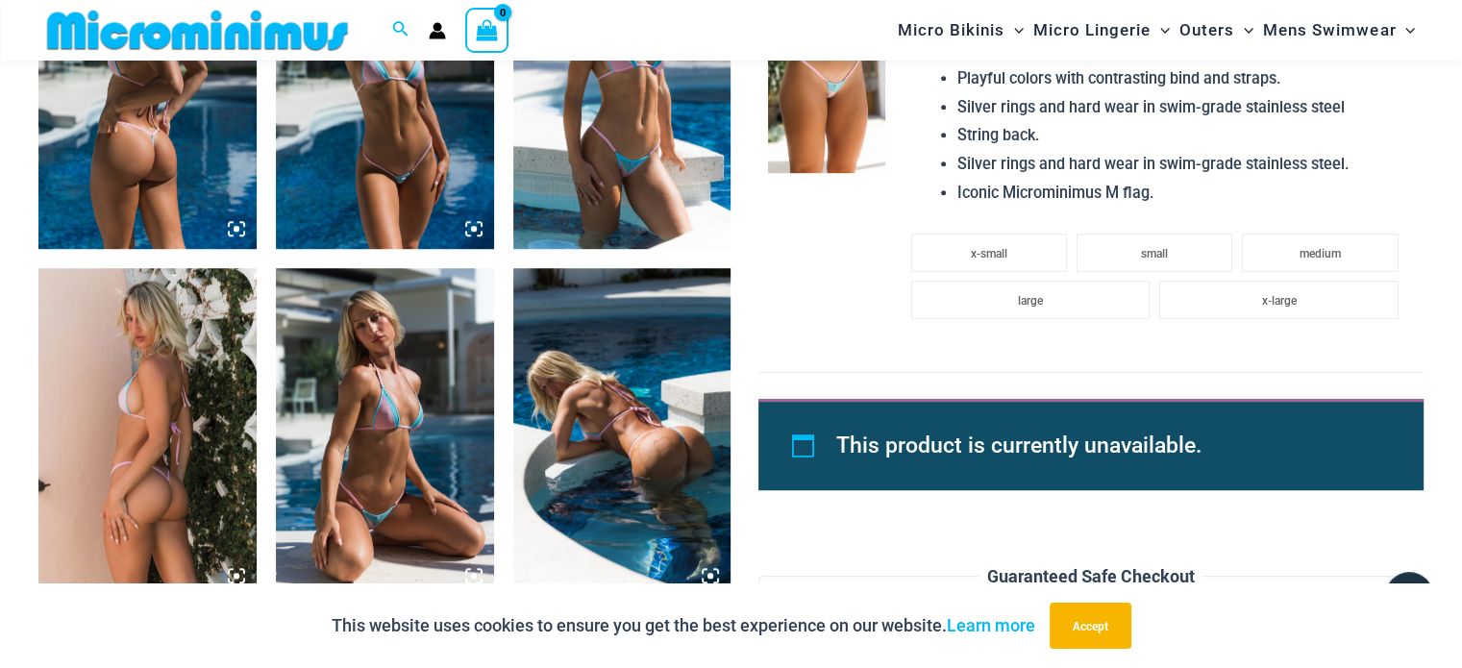
scroll to position [1424, 0]
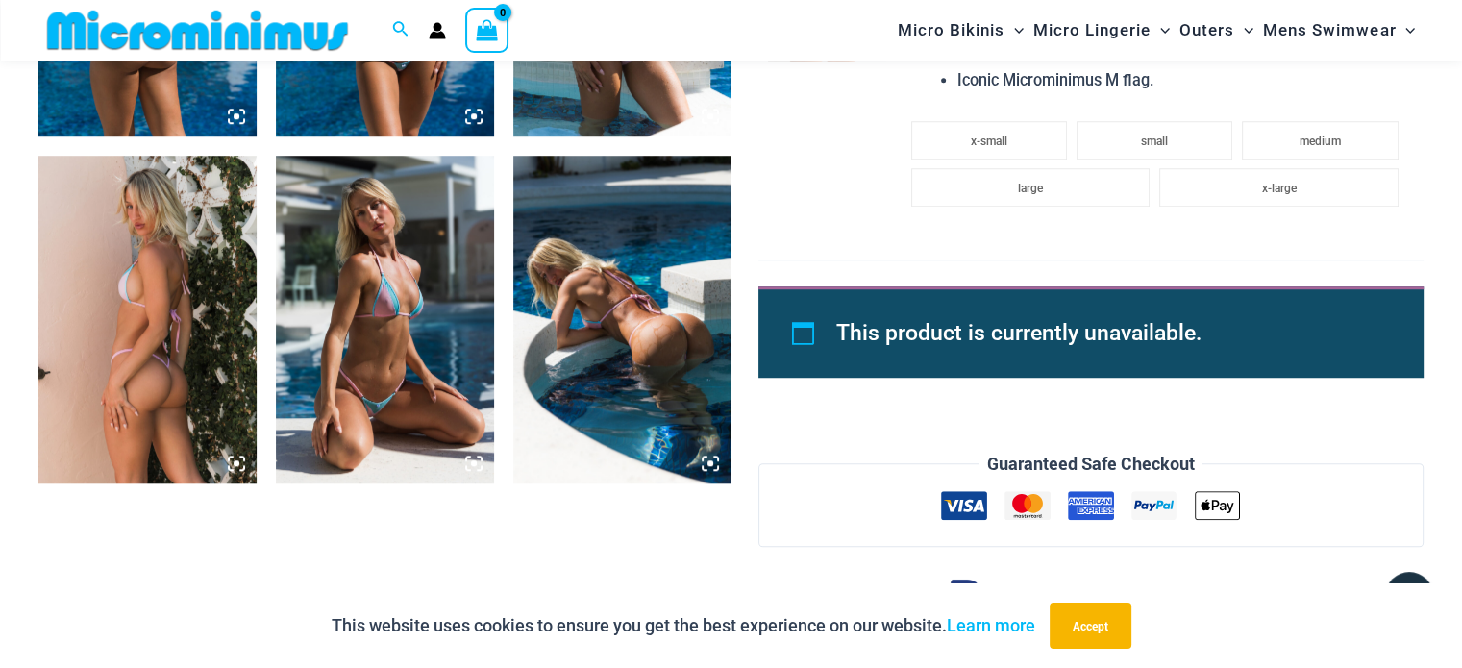
click at [158, 297] on img at bounding box center [147, 319] width 218 height 327
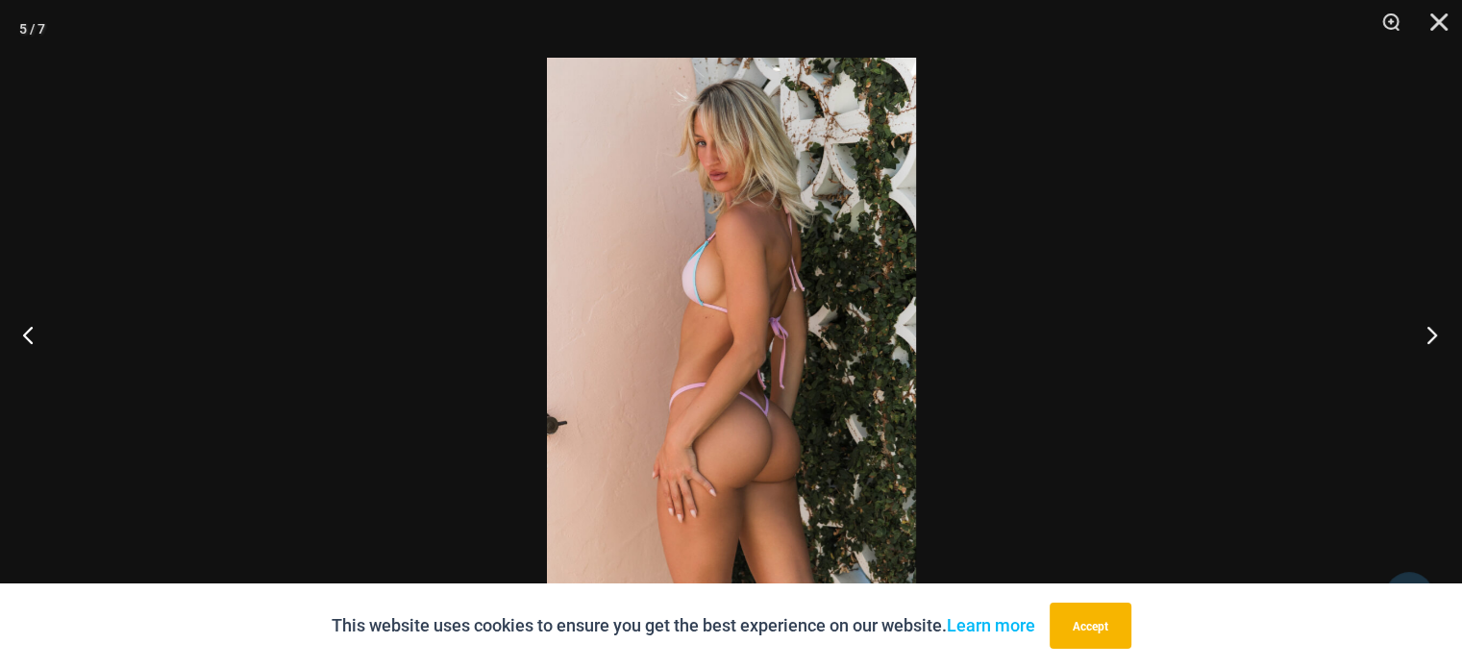
click at [1435, 334] on button "Next" at bounding box center [1426, 334] width 72 height 96
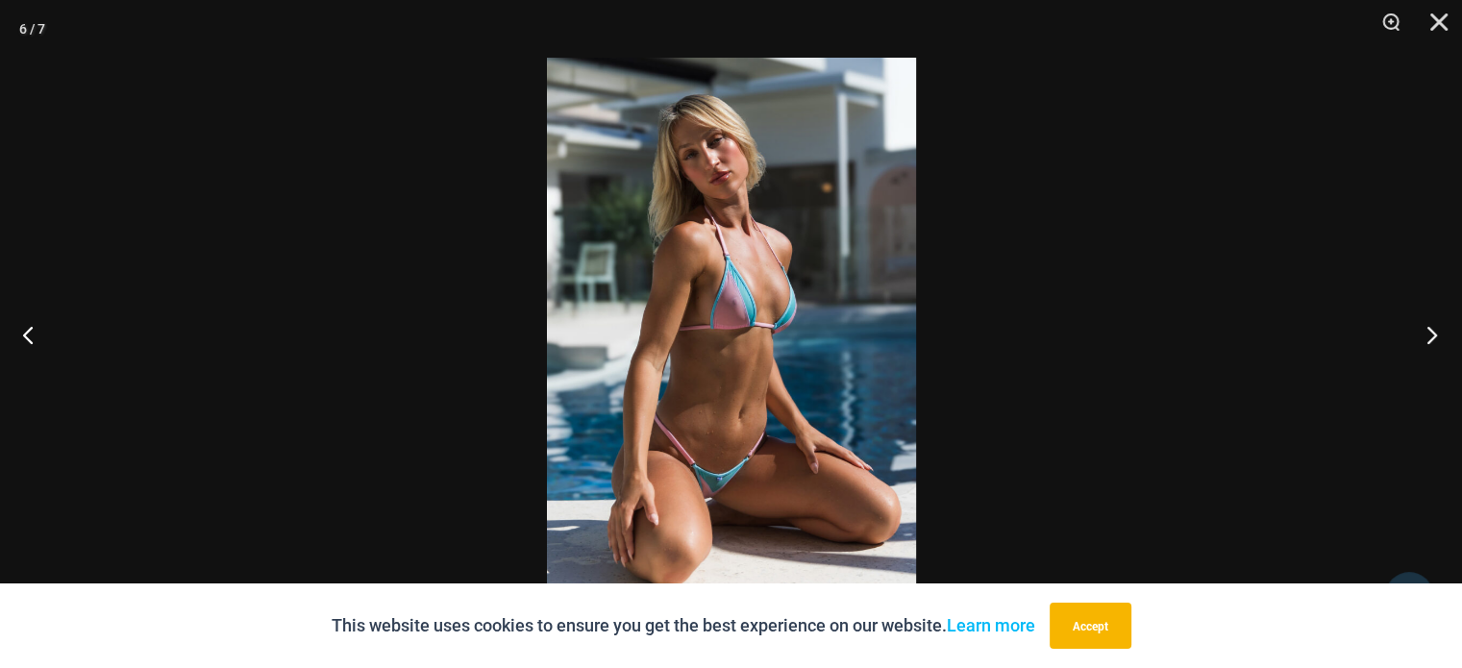
click at [1435, 334] on button "Next" at bounding box center [1426, 334] width 72 height 96
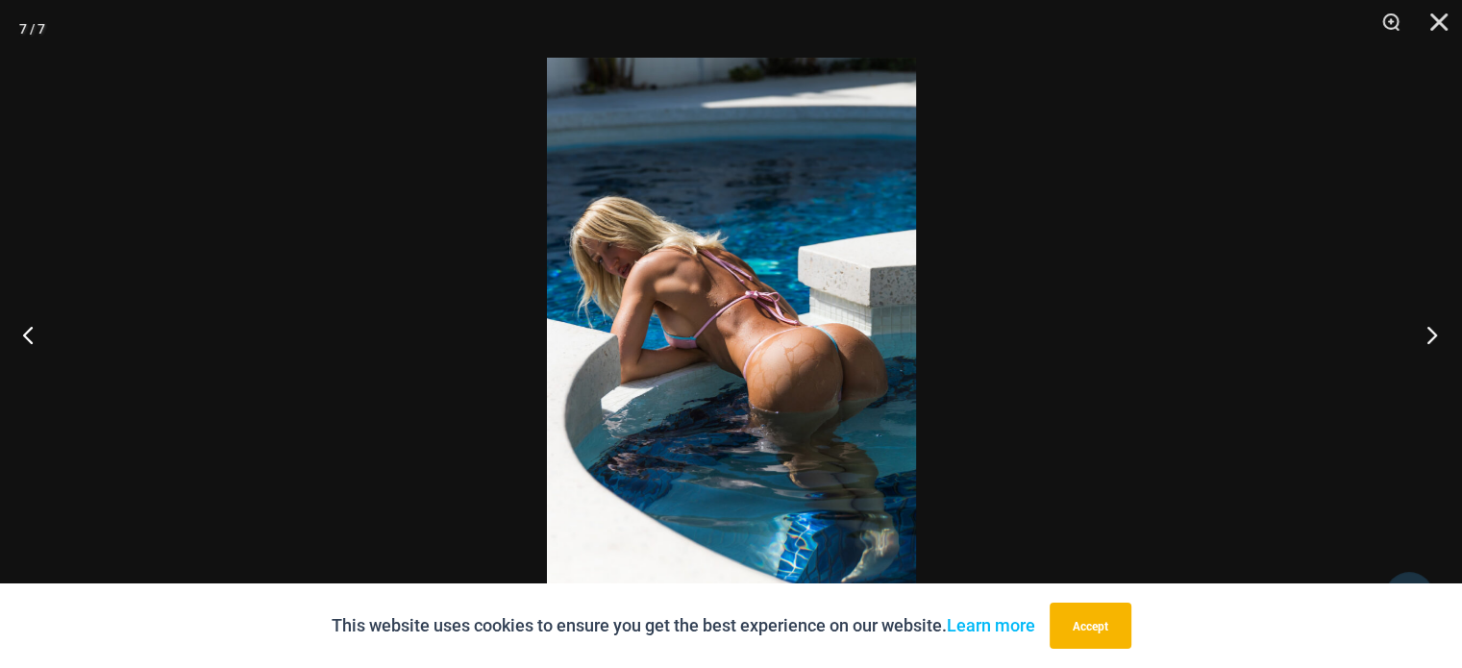
click at [1435, 333] on button "Next" at bounding box center [1426, 334] width 72 height 96
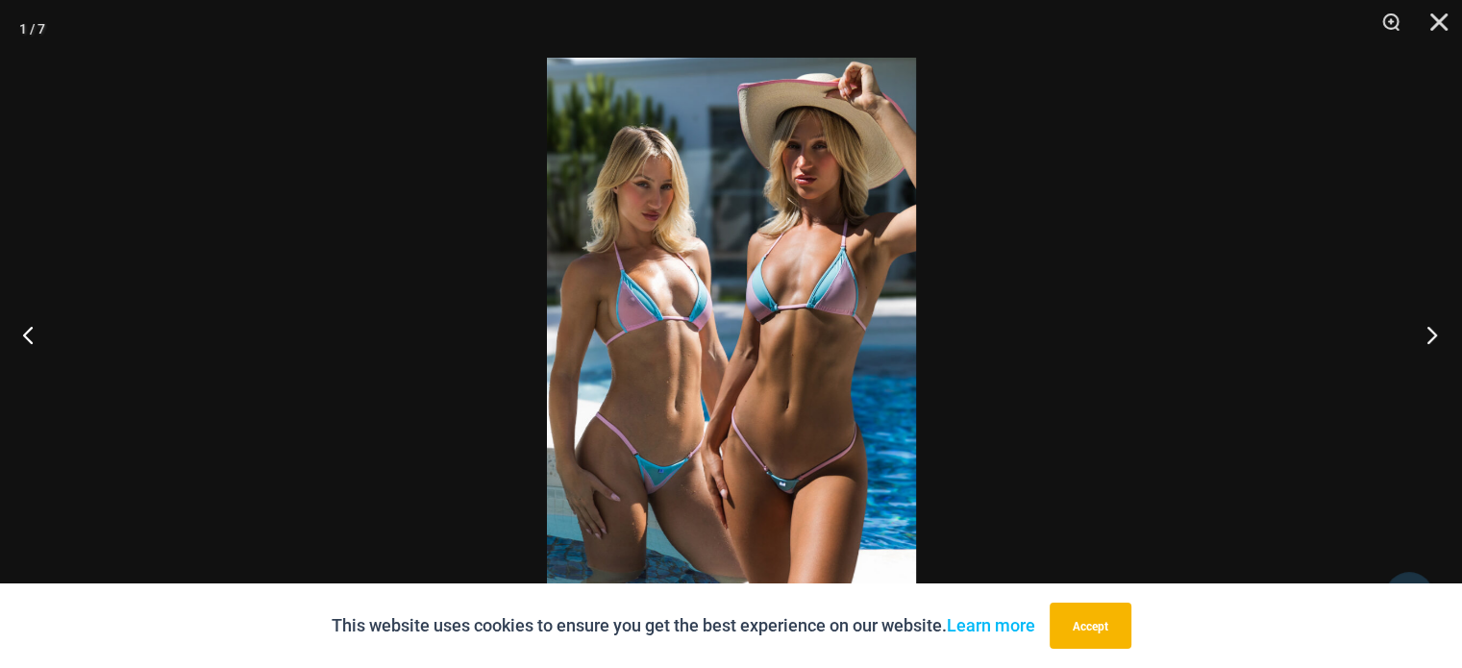
click at [1435, 333] on button "Next" at bounding box center [1426, 334] width 72 height 96
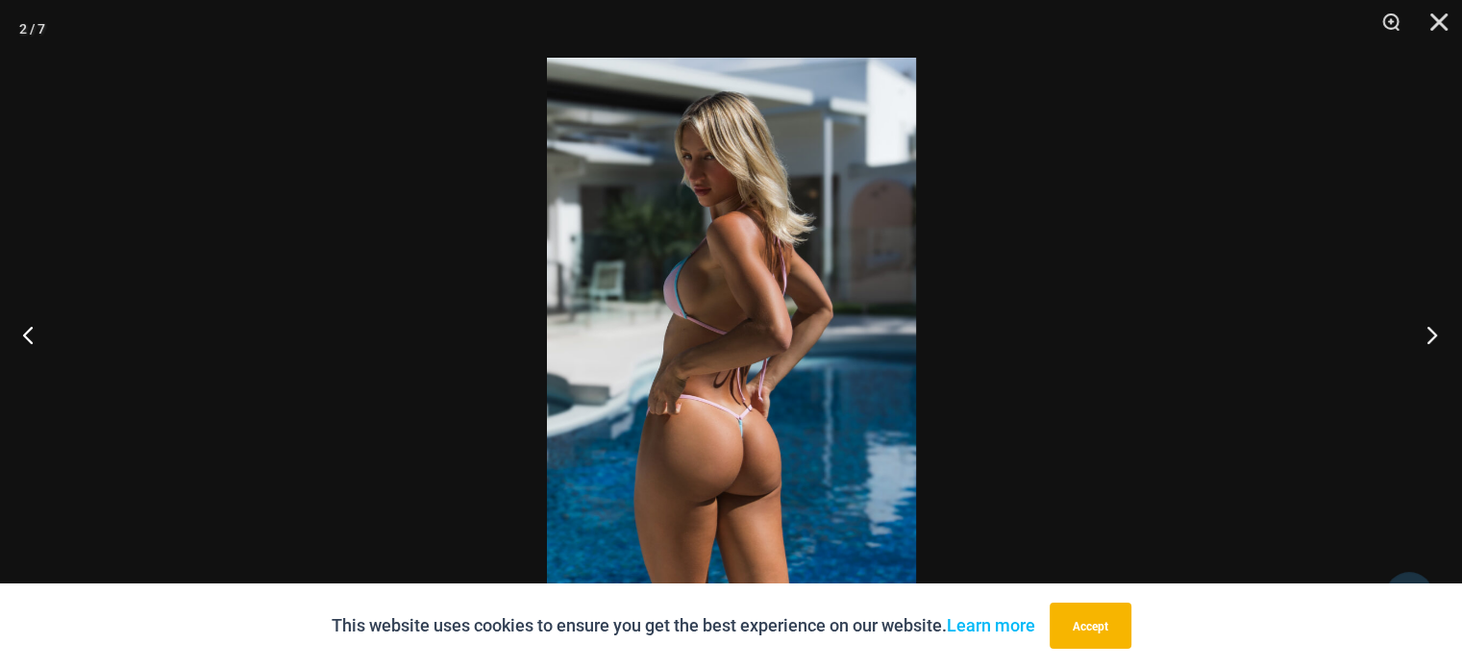
click at [1435, 333] on button "Next" at bounding box center [1426, 334] width 72 height 96
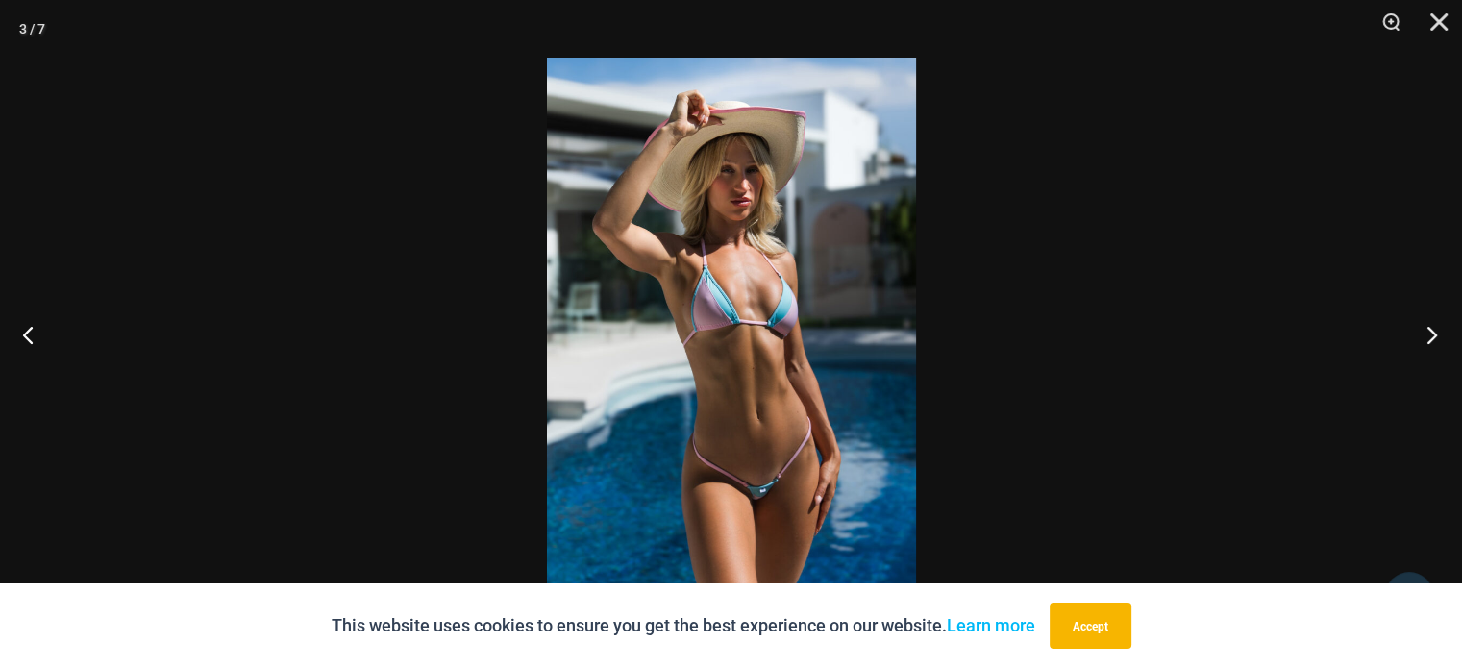
click at [1435, 333] on button "Next" at bounding box center [1426, 334] width 72 height 96
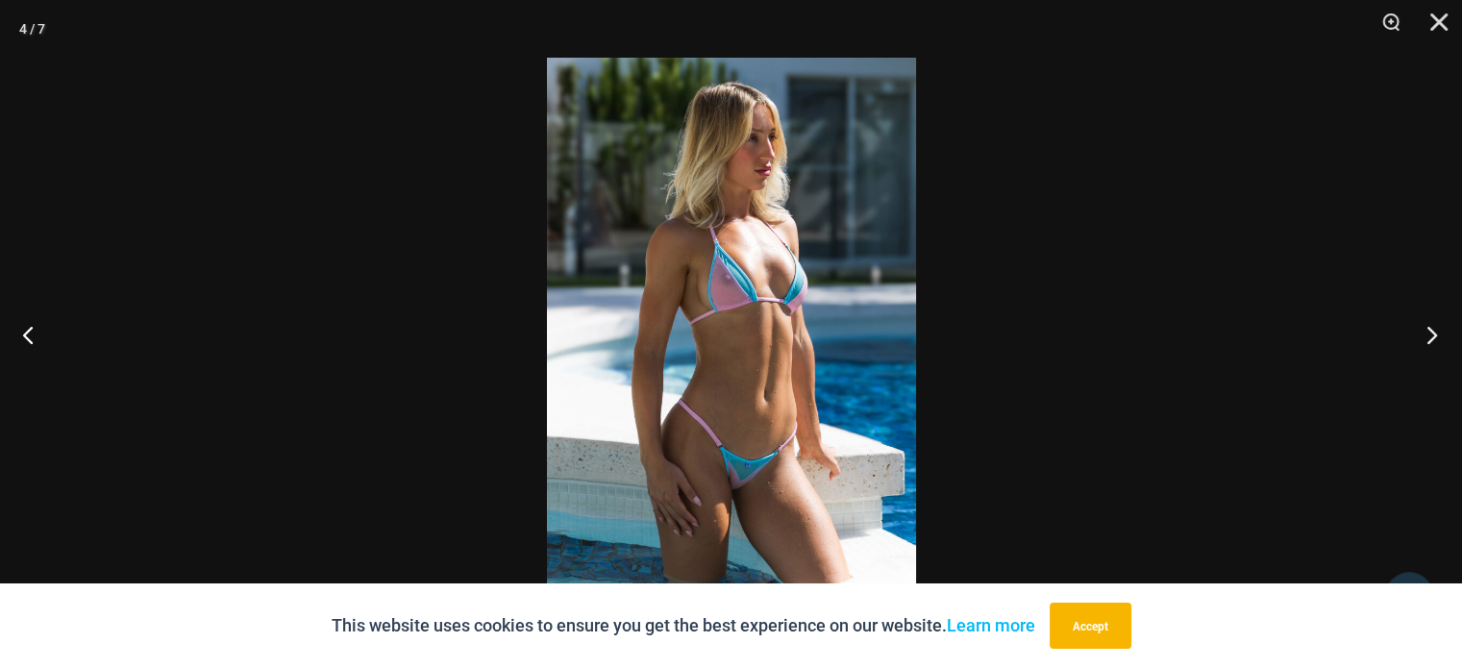
click at [1435, 333] on button "Next" at bounding box center [1426, 334] width 72 height 96
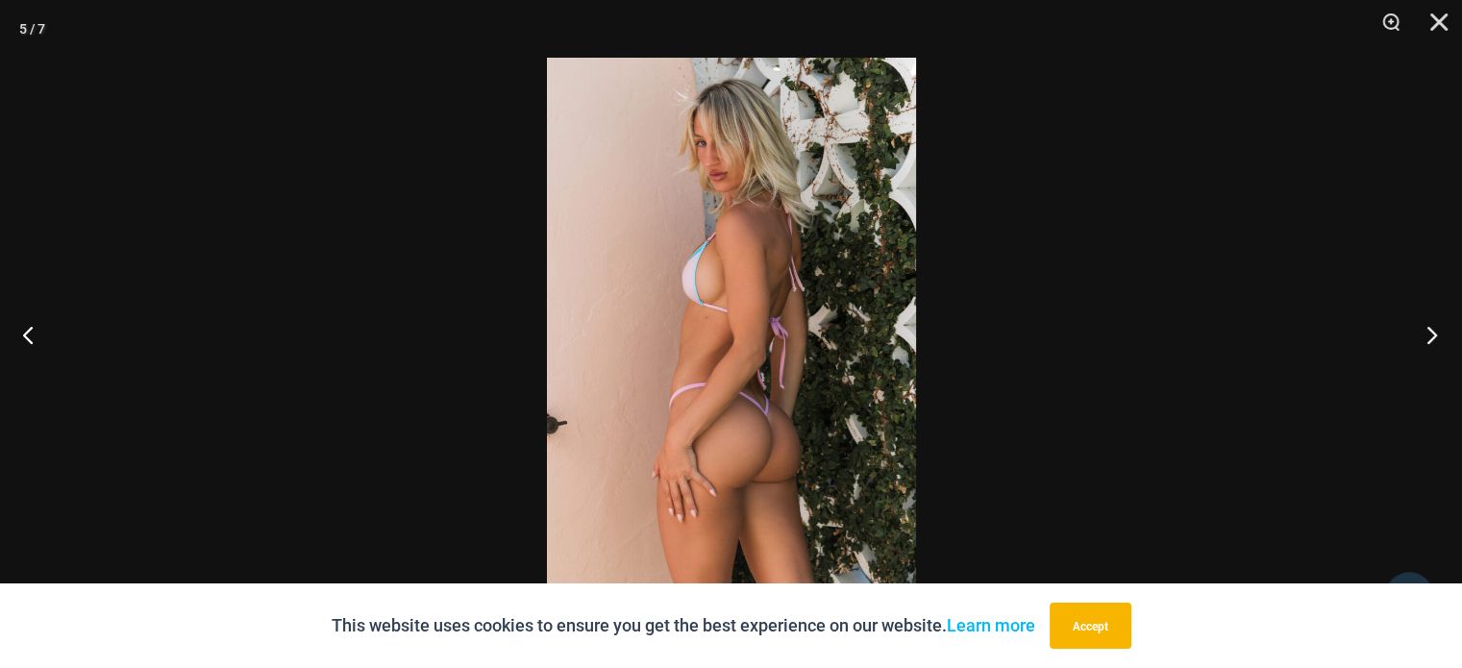
click at [1435, 333] on button "Next" at bounding box center [1426, 334] width 72 height 96
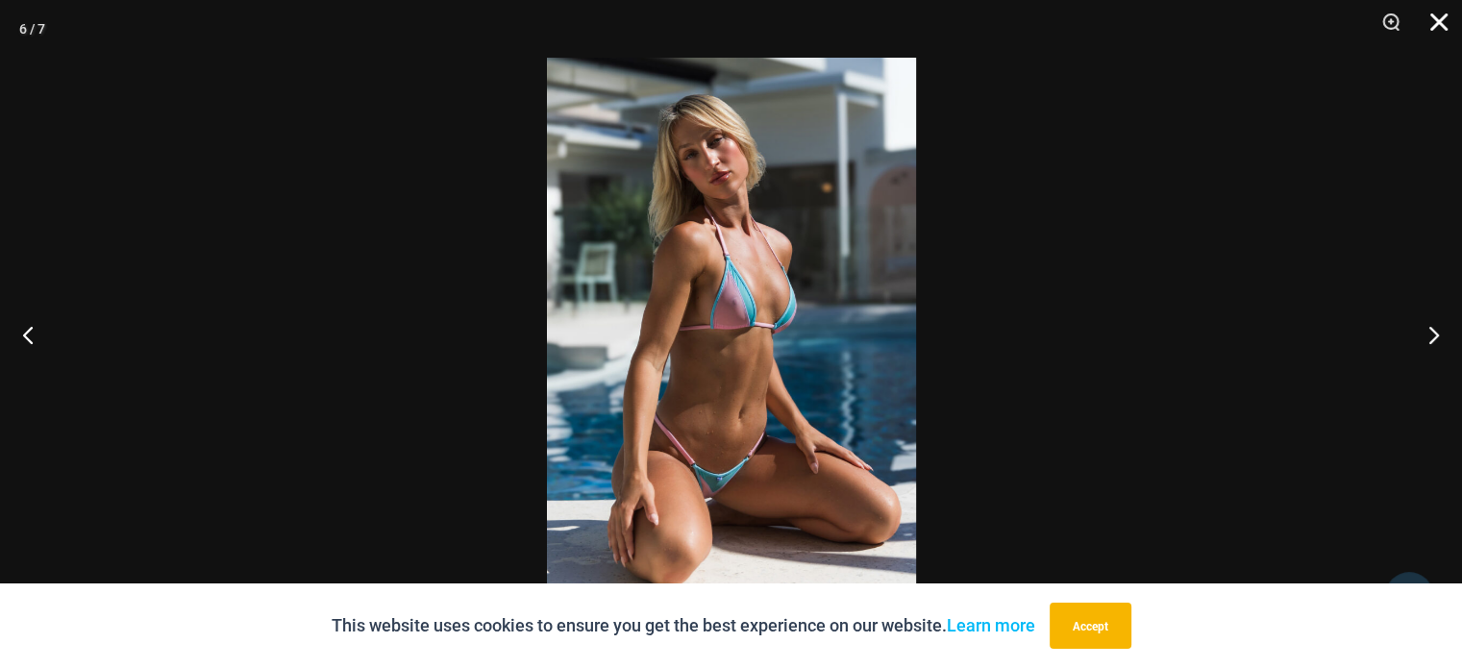
click at [1434, 22] on button "Close" at bounding box center [1432, 29] width 48 height 58
